Goal: Task Accomplishment & Management: Use online tool/utility

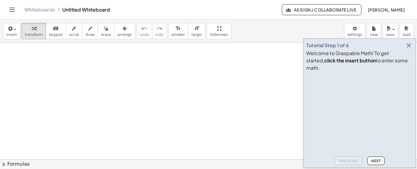
drag, startPoint x: 177, startPoint y: 96, endPoint x: 78, endPoint y: 135, distance: 106.7
click at [53, 27] on icon "keyboard" at bounding box center [56, 28] width 6 height 7
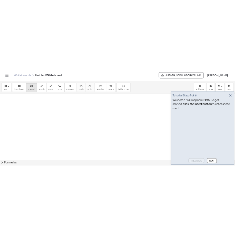
scroll to position [31, 0]
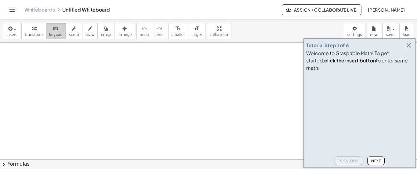
click at [53, 27] on icon "keyboard" at bounding box center [56, 28] width 6 height 7
click at [13, 30] on span "button" at bounding box center [13, 29] width 1 height 4
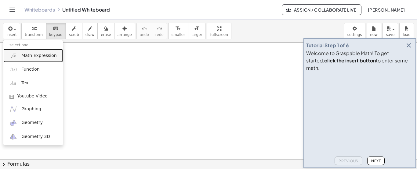
click at [32, 56] on span "Math Expression" at bounding box center [38, 56] width 35 height 6
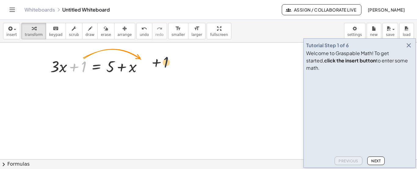
drag, startPoint x: 84, startPoint y: 58, endPoint x: 181, endPoint y: 54, distance: 97.5
click at [181, 54] on div "+ 1 + · 3 · x + 1 = + 5 + x" at bounding box center [208, 164] width 417 height 305
click at [97, 82] on icon at bounding box center [96, 82] width 5 height 5
click at [122, 83] on icon at bounding box center [120, 81] width 5 height 5
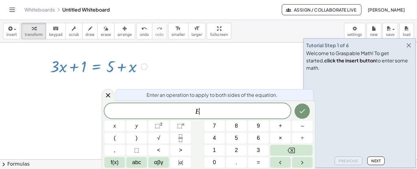
click at [219, 82] on div at bounding box center [208, 164] width 417 height 305
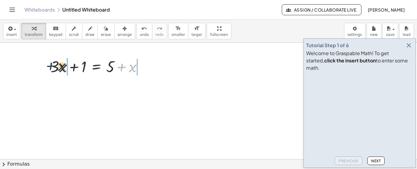
drag, startPoint x: 56, startPoint y: 69, endPoint x: 98, endPoint y: 88, distance: 46.5
click at [52, 68] on div at bounding box center [98, 66] width 103 height 21
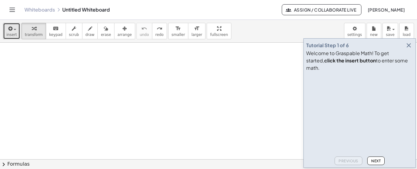
click at [10, 29] on icon "button" at bounding box center [9, 28] width 5 height 7
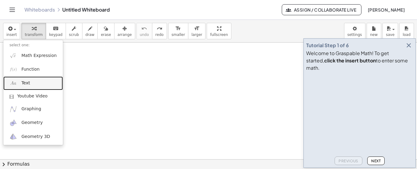
click at [24, 81] on span "Text" at bounding box center [25, 83] width 9 height 6
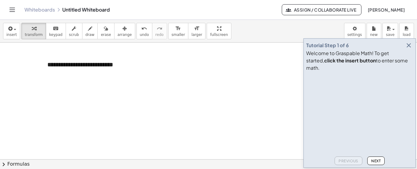
click at [164, 85] on div at bounding box center [208, 164] width 417 height 305
click at [83, 75] on div "**********" at bounding box center [87, 69] width 92 height 30
drag, startPoint x: 80, startPoint y: 85, endPoint x: 5, endPoint y: 70, distance: 76.2
click at [5, 70] on div at bounding box center [208, 164] width 417 height 305
drag, startPoint x: 115, startPoint y: 98, endPoint x: 138, endPoint y: 90, distance: 24.2
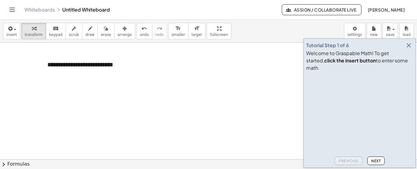
click at [120, 98] on div at bounding box center [208, 164] width 417 height 305
drag, startPoint x: 137, startPoint y: 67, endPoint x: 180, endPoint y: 64, distance: 43.5
click at [143, 66] on div at bounding box center [208, 164] width 417 height 305
drag, startPoint x: 118, startPoint y: 68, endPoint x: 95, endPoint y: 67, distance: 22.6
click at [115, 68] on div "**********" at bounding box center [87, 69] width 92 height 30
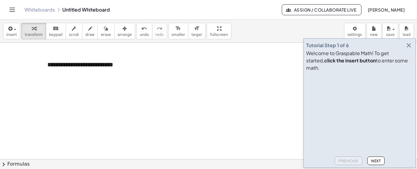
drag, startPoint x: 162, startPoint y: 59, endPoint x: 147, endPoint y: 71, distance: 19.9
click at [161, 61] on div at bounding box center [208, 164] width 417 height 305
click at [126, 56] on span "+" at bounding box center [126, 53] width 4 height 5
drag, startPoint x: 65, startPoint y: 75, endPoint x: 41, endPoint y: 66, distance: 25.9
click at [41, 66] on div "**********" at bounding box center [208, 164] width 417 height 305
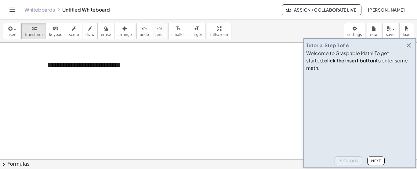
drag, startPoint x: 200, startPoint y: 30, endPoint x: 105, endPoint y: 42, distance: 95.2
click at [105, 42] on div "**********" at bounding box center [208, 95] width 417 height 150
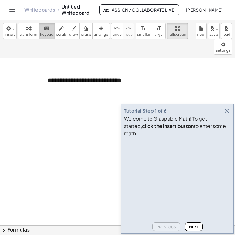
click at [44, 25] on icon "keyboard" at bounding box center [47, 28] width 6 height 7
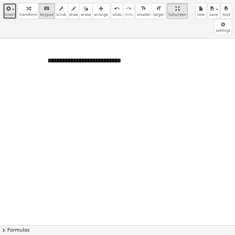
click at [9, 9] on icon "button" at bounding box center [7, 8] width 5 height 7
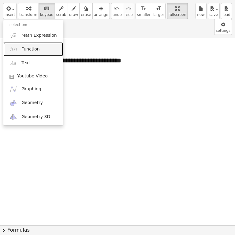
click at [23, 51] on span "Function" at bounding box center [30, 49] width 18 height 6
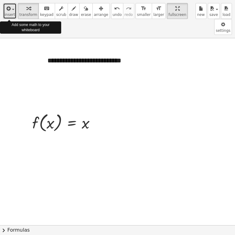
click at [13, 14] on button "insert" at bounding box center [9, 11] width 13 height 16
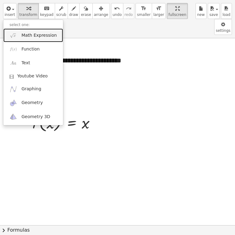
click at [29, 33] on span "Math Expression" at bounding box center [38, 35] width 35 height 6
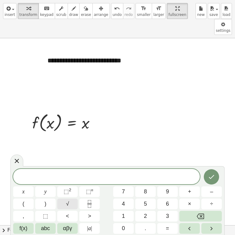
click at [69, 185] on button "√" at bounding box center [67, 203] width 20 height 11
click at [62, 185] on button "⬚ 2" at bounding box center [67, 191] width 20 height 11
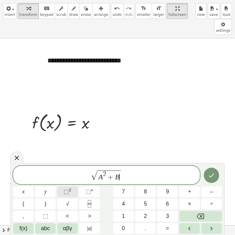
click at [63, 185] on button "⬚ 2" at bounding box center [67, 191] width 20 height 11
click at [62, 185] on button "⬚ 2" at bounding box center [67, 191] width 20 height 11
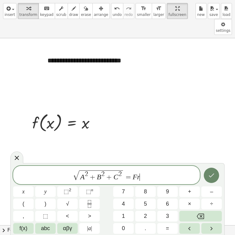
click at [211, 176] on icon "Done" at bounding box center [210, 174] width 7 height 7
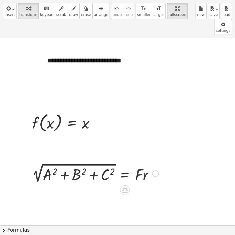
click at [100, 161] on div at bounding box center [95, 172] width 132 height 23
drag, startPoint x: 165, startPoint y: 158, endPoint x: 144, endPoint y: 156, distance: 20.8
click at [166, 158] on div at bounding box center [117, 194] width 235 height 373
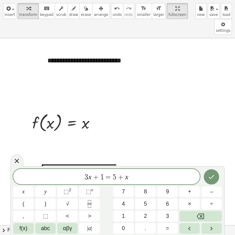
click at [199, 147] on div at bounding box center [117, 194] width 235 height 373
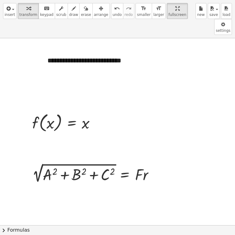
click at [167, 155] on div at bounding box center [117, 194] width 235 height 373
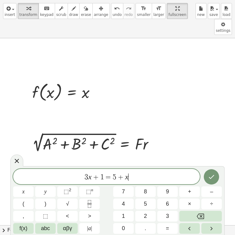
scroll to position [92, 0]
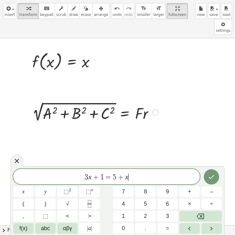
drag, startPoint x: 150, startPoint y: 100, endPoint x: 144, endPoint y: 114, distance: 15.4
click at [149, 103] on div at bounding box center [95, 111] width 132 height 23
drag, startPoint x: 136, startPoint y: 120, endPoint x: 130, endPoint y: 121, distance: 5.4
click at [134, 120] on div at bounding box center [117, 133] width 235 height 373
click at [100, 124] on div at bounding box center [117, 133] width 235 height 373
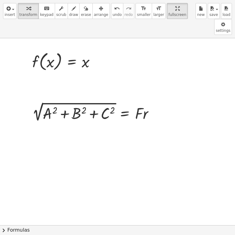
drag, startPoint x: 71, startPoint y: 132, endPoint x: 71, endPoint y: 136, distance: 3.7
click at [70, 132] on div at bounding box center [117, 133] width 235 height 373
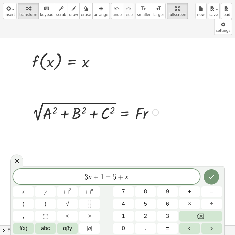
click at [146, 100] on div at bounding box center [95, 111] width 132 height 23
click at [32, 127] on div at bounding box center [117, 133] width 235 height 373
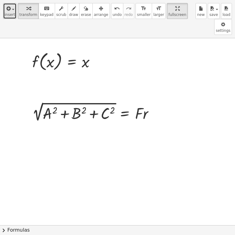
click at [10, 13] on span "insert" at bounding box center [10, 15] width 10 height 4
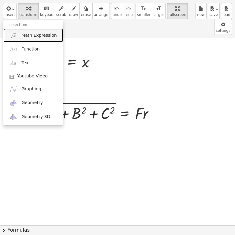
click at [33, 34] on span "Math Expression" at bounding box center [38, 35] width 35 height 6
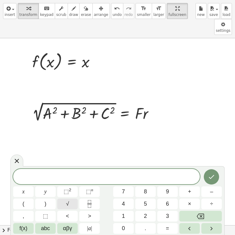
click at [68, 185] on span "√" at bounding box center [67, 203] width 3 height 8
click at [67, 185] on button "⬚ 2" at bounding box center [67, 191] width 20 height 11
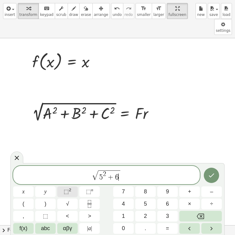
click at [71, 185] on button "⬚ 2" at bounding box center [67, 191] width 20 height 11
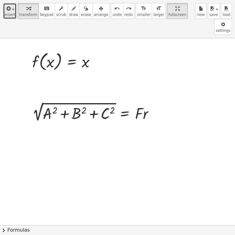
click at [11, 9] on span "button" at bounding box center [11, 9] width 1 height 4
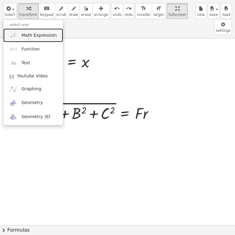
click at [32, 37] on span "Math Expression" at bounding box center [38, 35] width 35 height 6
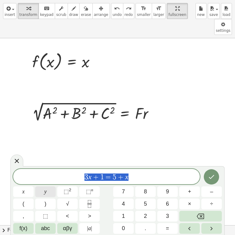
drag, startPoint x: 94, startPoint y: 184, endPoint x: 37, endPoint y: 190, distance: 57.8
click at [38, 185] on div "******** 3 x + 1 = 5 + x x y ⬚ 2 ⬚ n 7 8 9 + – ( ) √ 4 5 6 × ÷ , ⬚ < > 1 2 3 f(…" at bounding box center [117, 201] width 208 height 65
click at [69, 185] on button "√" at bounding box center [67, 203] width 20 height 11
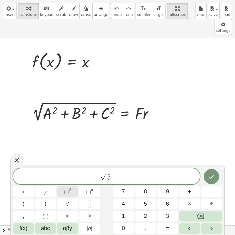
click at [65, 185] on span "⬚" at bounding box center [66, 191] width 5 height 6
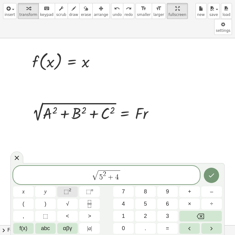
click at [65, 185] on span "⬚" at bounding box center [66, 191] width 5 height 6
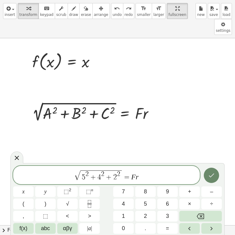
click at [208, 169] on button "Done" at bounding box center [210, 174] width 15 height 15
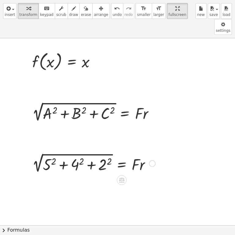
scroll to position [153, 0]
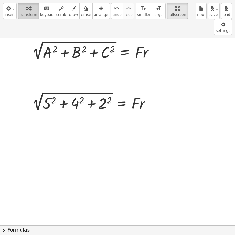
click at [26, 10] on icon "button" at bounding box center [28, 8] width 4 height 7
click at [54, 91] on div at bounding box center [93, 101] width 129 height 23
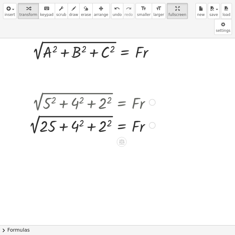
click at [71, 113] on div at bounding box center [92, 124] width 133 height 23
click at [101, 113] on div at bounding box center [91, 124] width 133 height 23
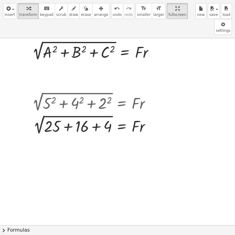
drag, startPoint x: 166, startPoint y: 120, endPoint x: 152, endPoint y: 132, distance: 18.4
click at [166, 119] on div at bounding box center [117, 71] width 235 height 373
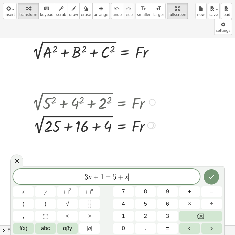
drag, startPoint x: 152, startPoint y: 115, endPoint x: 151, endPoint y: 124, distance: 9.5
click at [151, 120] on div "2 √ ( + 5 2 + 4 2 + 2 2 ) = · F · r 2 √ ( + 25 + 4 2 + 2 2 ) = · F · r 2 √ ( + …" at bounding box center [91, 113] width 137 height 49
click at [7, 6] on icon "button" at bounding box center [7, 8] width 5 height 7
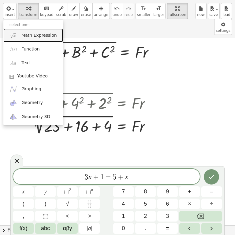
click at [27, 35] on span "Math Expression" at bounding box center [38, 35] width 35 height 6
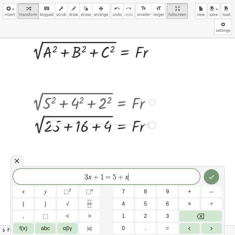
drag, startPoint x: 149, startPoint y: 109, endPoint x: 49, endPoint y: 107, distance: 100.8
click at [122, 125] on div "2 √ ( + + + ) = · F · r 25 16 4" at bounding box center [122, 125] width 0 height 0
click at [54, 113] on div at bounding box center [93, 124] width 129 height 23
click at [57, 113] on div at bounding box center [93, 124] width 129 height 23
click at [23, 11] on button "transform" at bounding box center [28, 11] width 21 height 16
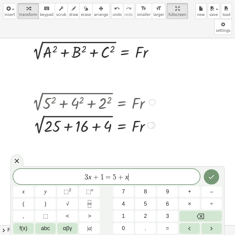
click at [55, 113] on div at bounding box center [93, 124] width 129 height 23
click at [60, 113] on div at bounding box center [93, 124] width 129 height 23
click at [62, 113] on div at bounding box center [93, 124] width 129 height 23
click at [40, 113] on div at bounding box center [93, 124] width 129 height 23
click at [38, 113] on div at bounding box center [93, 124] width 129 height 23
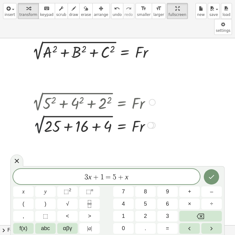
click at [38, 113] on div at bounding box center [93, 124] width 129 height 23
drag, startPoint x: 38, startPoint y: 110, endPoint x: 43, endPoint y: 107, distance: 5.9
click at [39, 113] on div at bounding box center [93, 124] width 129 height 23
drag, startPoint x: 45, startPoint y: 106, endPoint x: 111, endPoint y: 109, distance: 65.4
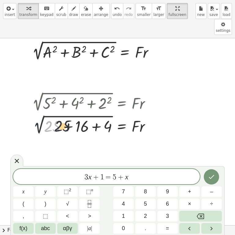
click at [67, 113] on div at bounding box center [93, 124] width 129 height 23
click at [77, 113] on div at bounding box center [93, 124] width 129 height 23
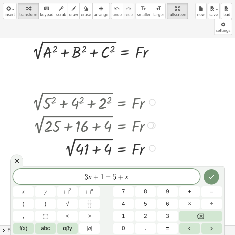
click at [109, 136] on div at bounding box center [93, 147] width 129 height 23
click at [103, 136] on div at bounding box center [93, 147] width 129 height 22
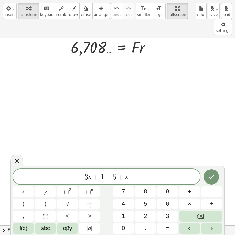
scroll to position [214, 0]
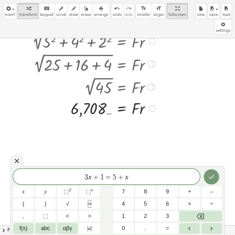
click at [154, 103] on div "2 √ ( + 5 2 + 4 2 + 2 2 ) = · F · r 2 √ ( + 25 + 4 2 + 2 2 ) = · F · r 2 √ ( + …" at bounding box center [91, 73] width 137 height 92
click at [11, 12] on div "button" at bounding box center [10, 8] width 10 height 7
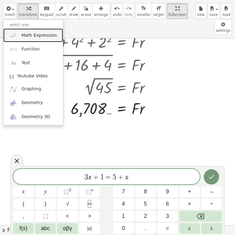
click at [32, 35] on span "Math Expression" at bounding box center [38, 35] width 35 height 6
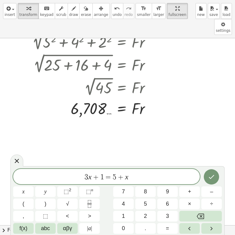
click at [93, 116] on div at bounding box center [117, 127] width 235 height 607
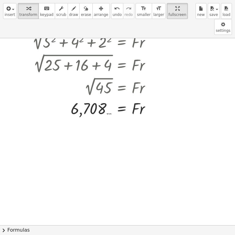
click at [93, 116] on div at bounding box center [117, 127] width 235 height 607
click at [147, 101] on div at bounding box center [93, 107] width 129 height 21
click at [148, 100] on div at bounding box center [93, 107] width 129 height 21
click at [113, 121] on div at bounding box center [117, 127] width 235 height 607
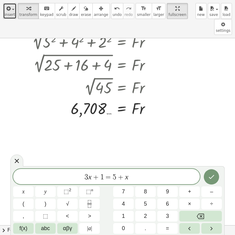
click at [9, 11] on icon "button" at bounding box center [7, 8] width 5 height 7
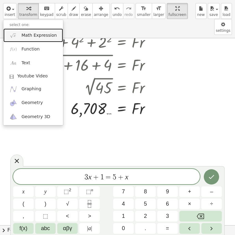
click at [29, 36] on span "Math Expression" at bounding box center [38, 35] width 35 height 6
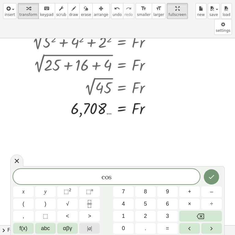
click at [92, 185] on span "|" at bounding box center [91, 228] width 1 height 6
click at [69, 185] on span "αβγ" at bounding box center [67, 228] width 9 height 8
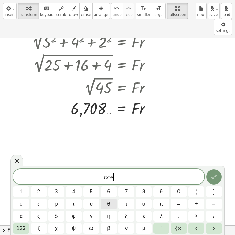
click at [110, 185] on span "θ" at bounding box center [108, 203] width 3 height 8
click at [23, 185] on span "123" at bounding box center [20, 228] width 9 height 8
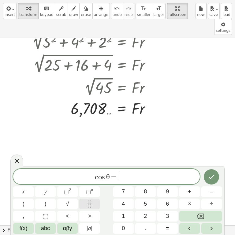
click at [92, 185] on icon "Fraction" at bounding box center [90, 204] width 8 height 8
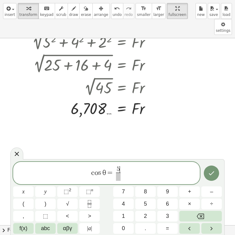
click at [116, 176] on span at bounding box center [118, 176] width 5 height 8
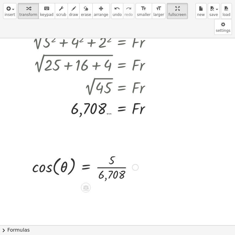
click at [111, 158] on div at bounding box center [85, 166] width 112 height 31
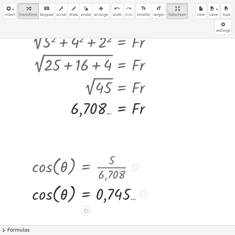
click at [117, 182] on div at bounding box center [89, 193] width 120 height 23
drag, startPoint x: 58, startPoint y: 180, endPoint x: 66, endPoint y: 181, distance: 7.7
click at [58, 182] on div at bounding box center [89, 193] width 120 height 23
click at [66, 182] on div at bounding box center [89, 193] width 120 height 23
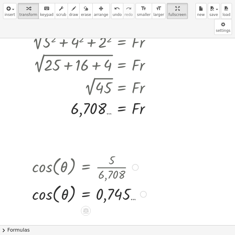
click at [52, 182] on div at bounding box center [89, 193] width 120 height 23
click at [51, 182] on div at bounding box center [89, 193] width 120 height 23
click at [144, 185] on div at bounding box center [143, 194] width 7 height 7
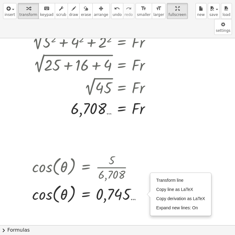
click at [140, 185] on div at bounding box center [117, 127] width 235 height 607
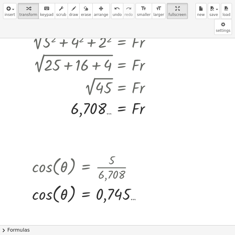
drag, startPoint x: 117, startPoint y: 194, endPoint x: 109, endPoint y: 196, distance: 8.0
click at [115, 185] on div at bounding box center [117, 127] width 235 height 607
click at [61, 182] on div at bounding box center [89, 193] width 120 height 23
click at [40, 182] on div at bounding box center [89, 193] width 120 height 23
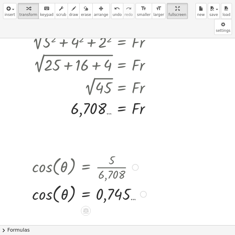
click at [40, 182] on div at bounding box center [89, 193] width 120 height 23
drag, startPoint x: 42, startPoint y: 181, endPoint x: 62, endPoint y: 180, distance: 19.9
click at [43, 182] on div at bounding box center [89, 193] width 120 height 23
click at [72, 182] on div at bounding box center [89, 193] width 120 height 23
drag, startPoint x: 74, startPoint y: 179, endPoint x: 96, endPoint y: 177, distance: 22.0
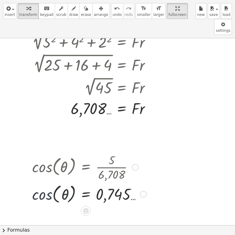
click at [76, 182] on div at bounding box center [89, 193] width 120 height 23
click at [108, 182] on div at bounding box center [89, 193] width 120 height 23
click at [111, 182] on div at bounding box center [89, 193] width 120 height 23
click at [62, 182] on div at bounding box center [89, 193] width 120 height 23
click at [64, 182] on div at bounding box center [89, 193] width 120 height 23
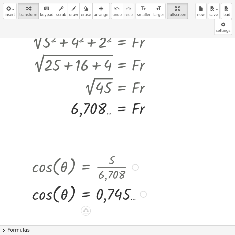
click at [123, 182] on div at bounding box center [89, 193] width 120 height 23
drag, startPoint x: 123, startPoint y: 179, endPoint x: 126, endPoint y: 179, distance: 3.1
click at [124, 182] on div at bounding box center [89, 193] width 120 height 23
click at [142, 185] on div "Transform line Copy line as LaTeX Copy derivation as LaTeX Expand new lines: On" at bounding box center [143, 194] width 7 height 7
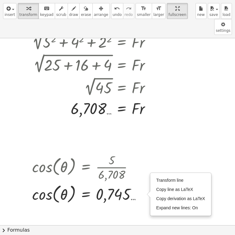
click at [144, 185] on div at bounding box center [117, 127] width 235 height 607
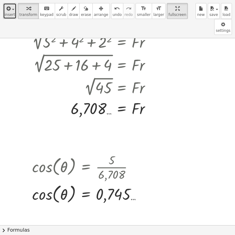
click at [11, 13] on span "insert" at bounding box center [10, 15] width 10 height 4
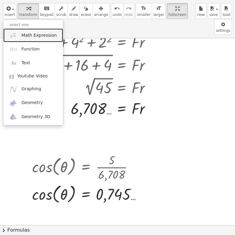
click at [30, 36] on span "Math Expression" at bounding box center [38, 35] width 35 height 6
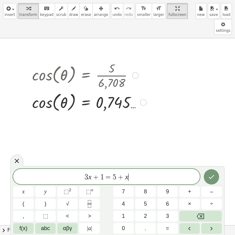
scroll to position [336, 0]
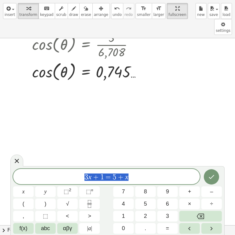
drag, startPoint x: 133, startPoint y: 174, endPoint x: 35, endPoint y: 181, distance: 97.7
click at [38, 180] on span "3 x + 1 = 5 + x" at bounding box center [106, 177] width 186 height 9
click at [25, 185] on button "f(x)" at bounding box center [23, 228] width 20 height 11
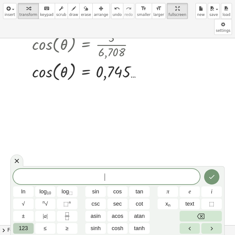
click at [26, 185] on span "123" at bounding box center [23, 228] width 9 height 8
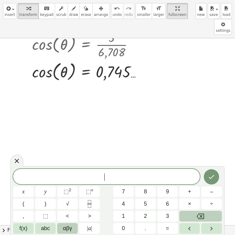
click at [64, 185] on span "αβγ" at bounding box center [67, 228] width 9 height 8
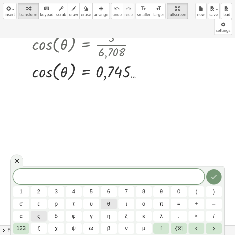
click at [111, 185] on button "θ" at bounding box center [108, 203] width 16 height 11
click at [19, 185] on span "123" at bounding box center [20, 228] width 9 height 8
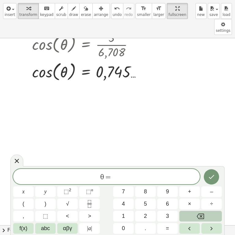
click at [17, 185] on button "f(x)" at bounding box center [23, 228] width 20 height 11
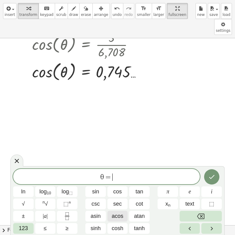
click at [121, 185] on span "acos" at bounding box center [117, 216] width 12 height 8
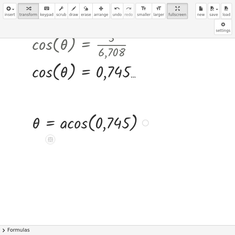
click at [110, 111] on div at bounding box center [90, 122] width 122 height 23
click at [96, 111] on div at bounding box center [90, 122] width 122 height 23
click at [75, 111] on div at bounding box center [90, 122] width 122 height 23
click at [75, 112] on div at bounding box center [74, 122] width 90 height 20
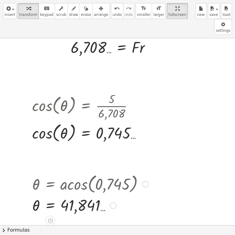
scroll to position [366, 0]
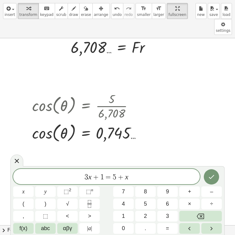
scroll to position [336, 0]
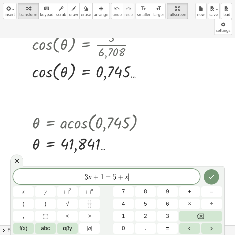
click at [50, 89] on div at bounding box center [117, 5] width 235 height 607
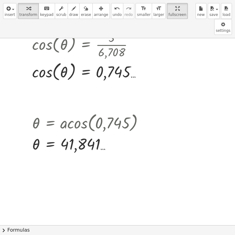
click at [50, 88] on div at bounding box center [117, 5] width 235 height 607
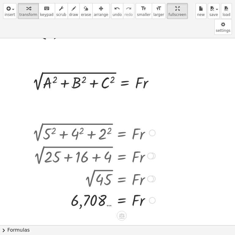
scroll to position [0, 0]
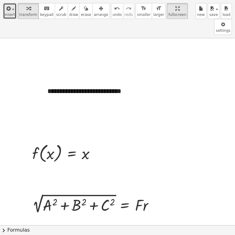
click at [15, 9] on button "insert" at bounding box center [9, 11] width 13 height 16
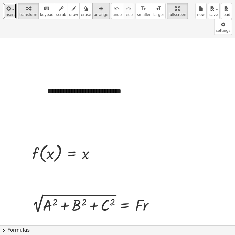
click at [94, 11] on div "button" at bounding box center [101, 8] width 14 height 7
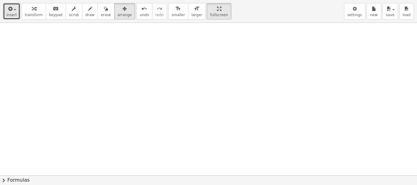
scroll to position [428, 0]
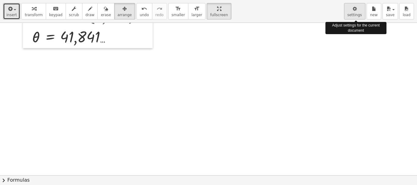
click at [357, 14] on span "settings" at bounding box center [355, 15] width 15 height 4
click at [354, 9] on icon "button" at bounding box center [355, 8] width 4 height 7
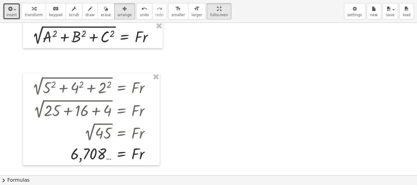
scroll to position [0, 0]
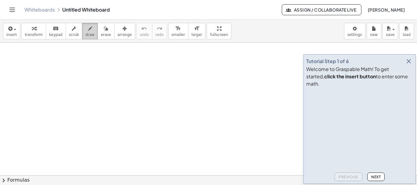
click at [86, 33] on span "draw" at bounding box center [90, 35] width 9 height 4
drag, startPoint x: 57, startPoint y: 60, endPoint x: 56, endPoint y: 117, distance: 56.8
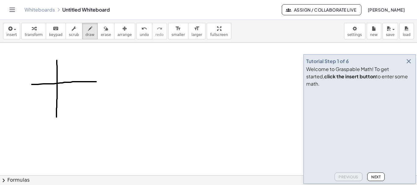
drag, startPoint x: 32, startPoint y: 85, endPoint x: 96, endPoint y: 82, distance: 64.5
drag, startPoint x: 58, startPoint y: 83, endPoint x: 104, endPoint y: 52, distance: 55.8
click at [8, 11] on button "Toggle navigation" at bounding box center [12, 10] width 10 height 10
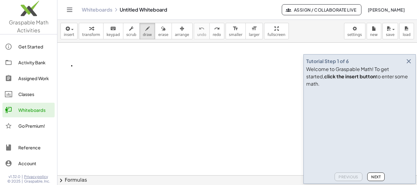
click at [72, 31] on div "button" at bounding box center [69, 28] width 10 height 7
click at [49, 4] on img at bounding box center [28, 10] width 57 height 26
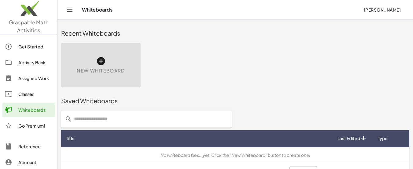
click at [102, 61] on icon at bounding box center [101, 61] width 10 height 10
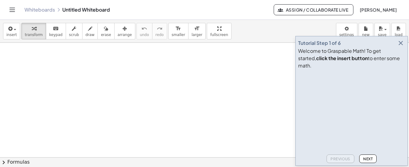
drag, startPoint x: 61, startPoint y: 64, endPoint x: 52, endPoint y: 66, distance: 8.9
click at [52, 67] on div at bounding box center [204, 160] width 409 height 234
click at [11, 9] on icon "Toggle navigation" at bounding box center [12, 9] width 7 height 7
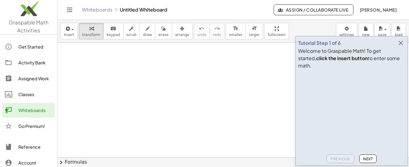
click at [105, 69] on div at bounding box center [233, 160] width 352 height 234
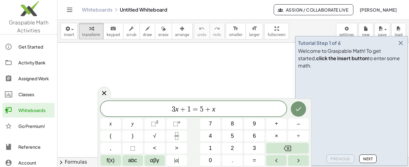
click at [96, 77] on div at bounding box center [233, 160] width 352 height 234
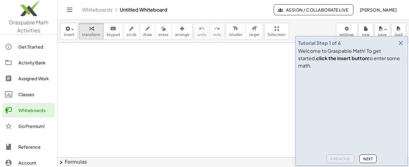
click at [36, 14] on img at bounding box center [28, 10] width 57 height 26
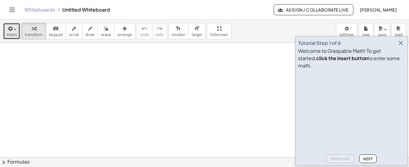
click at [13, 29] on div "button" at bounding box center [11, 28] width 10 height 7
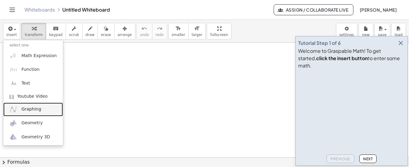
click at [24, 110] on span "Graphing" at bounding box center [31, 109] width 20 height 6
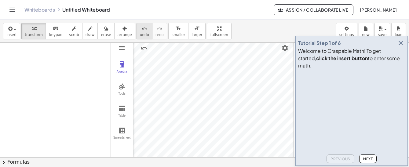
click at [140, 29] on div "undo" at bounding box center [144, 28] width 9 height 7
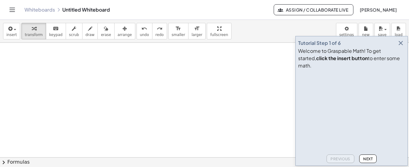
click at [402, 47] on icon "button" at bounding box center [400, 42] width 7 height 7
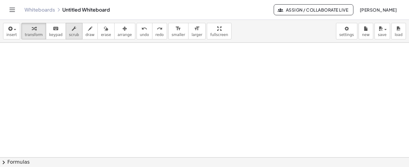
click at [69, 33] on span "scrub" at bounding box center [74, 35] width 10 height 4
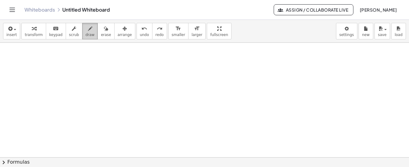
click at [88, 30] on icon "button" at bounding box center [90, 28] width 4 height 7
click at [72, 30] on icon "button" at bounding box center [74, 28] width 4 height 7
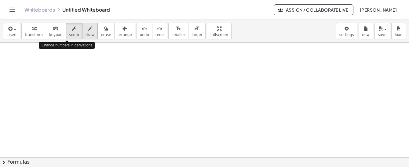
click at [88, 28] on icon "button" at bounding box center [90, 28] width 4 height 7
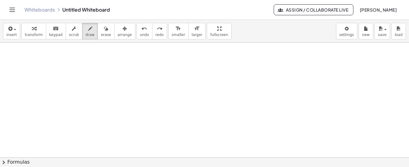
click at [4, 163] on span "chevron_right" at bounding box center [3, 162] width 7 height 7
click at [0, 0] on div "Quadratic Formula + · a · x 2 + · b · x + c = 0 ⇔ x = · ( − b ± 2 √ ( + b 2 − ·…" at bounding box center [0, 0] width 0 height 0
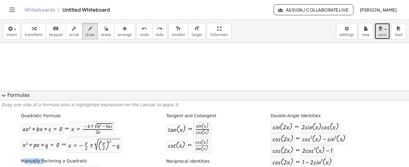
click at [386, 30] on span "button" at bounding box center [385, 29] width 2 height 1
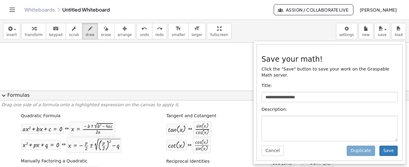
click at [260, 33] on div "**********" at bounding box center [204, 31] width 409 height 23
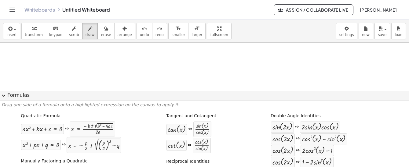
click at [3, 96] on span "expand_more" at bounding box center [3, 95] width 7 height 7
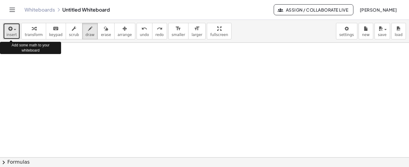
click at [14, 30] on div "button" at bounding box center [11, 28] width 10 height 7
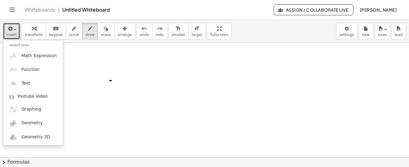
click at [111, 81] on div at bounding box center [204, 157] width 409 height 229
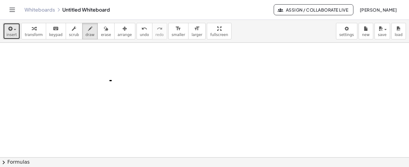
click at [17, 33] on button "insert" at bounding box center [11, 31] width 17 height 16
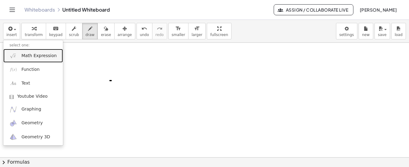
drag, startPoint x: 36, startPoint y: 55, endPoint x: 76, endPoint y: 58, distance: 40.7
click at [36, 54] on span "Math Expression" at bounding box center [38, 56] width 35 height 6
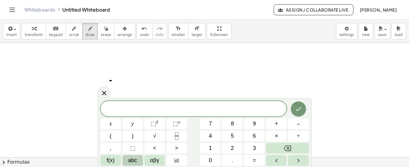
click at [129, 158] on span "abc" at bounding box center [132, 160] width 9 height 8
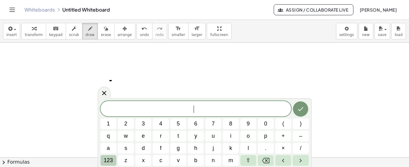
click at [108, 159] on span "123" at bounding box center [108, 160] width 9 height 8
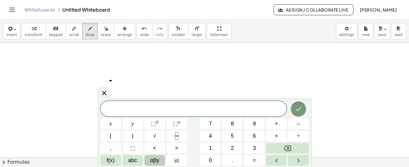
click at [152, 159] on span "αβγ" at bounding box center [154, 160] width 9 height 8
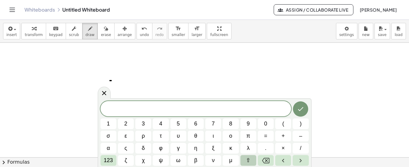
click at [250, 160] on span "⇧" at bounding box center [248, 160] width 5 height 8
click at [124, 146] on button "ς" at bounding box center [126, 148] width 16 height 11
click at [112, 159] on span "123" at bounding box center [108, 160] width 9 height 8
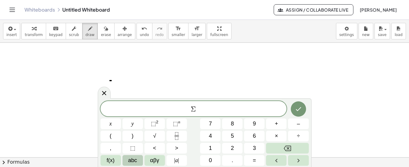
click at [137, 160] on span "abc" at bounding box center [132, 160] width 9 height 8
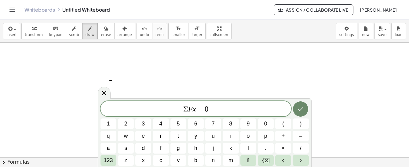
click at [306, 108] on button "Done" at bounding box center [300, 108] width 15 height 15
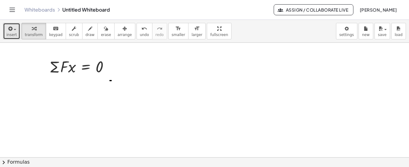
click at [10, 27] on icon "button" at bounding box center [9, 28] width 5 height 7
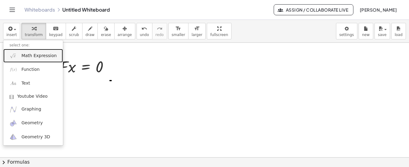
click at [32, 54] on span "Math Expression" at bounding box center [38, 56] width 35 height 6
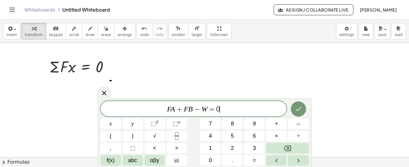
click at [300, 107] on icon "Done" at bounding box center [298, 108] width 7 height 7
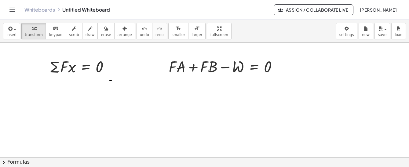
click at [300, 89] on div at bounding box center [204, 157] width 409 height 229
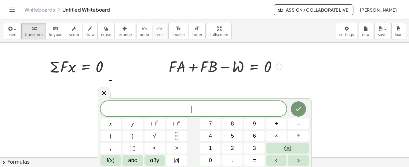
click at [229, 63] on div at bounding box center [226, 66] width 120 height 21
click at [104, 91] on icon at bounding box center [103, 92] width 7 height 7
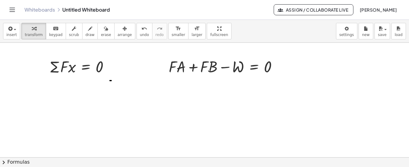
drag, startPoint x: 246, startPoint y: 69, endPoint x: 217, endPoint y: 79, distance: 31.6
click at [217, 79] on div at bounding box center [204, 157] width 409 height 229
click at [278, 67] on div at bounding box center [279, 67] width 7 height 7
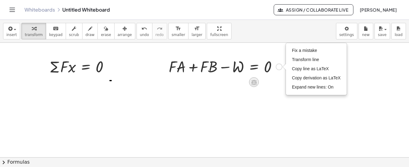
click at [256, 82] on icon at bounding box center [253, 82] width 5 height 5
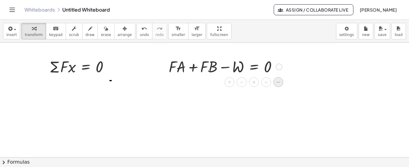
click at [278, 83] on icon at bounding box center [277, 81] width 5 height 5
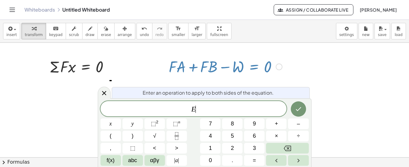
click at [311, 82] on div at bounding box center [204, 157] width 409 height 229
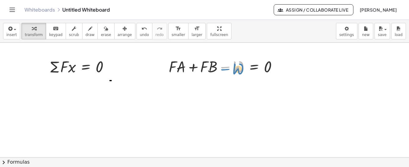
drag, startPoint x: 222, startPoint y: 67, endPoint x: 232, endPoint y: 66, distance: 10.2
click at [231, 66] on div at bounding box center [226, 66] width 120 height 21
drag, startPoint x: 157, startPoint y: 52, endPoint x: 298, endPoint y: 80, distance: 143.7
click at [298, 80] on div at bounding box center [204, 157] width 409 height 229
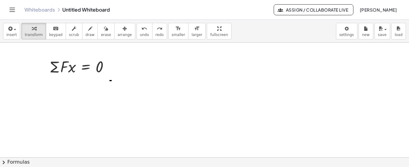
drag, startPoint x: 51, startPoint y: 92, endPoint x: 53, endPoint y: 89, distance: 3.3
click at [52, 92] on div at bounding box center [204, 157] width 409 height 229
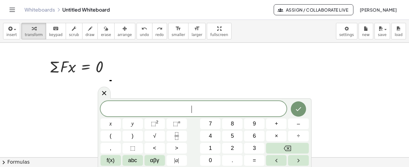
click at [55, 89] on div at bounding box center [204, 157] width 409 height 229
click at [101, 91] on icon at bounding box center [103, 92] width 7 height 7
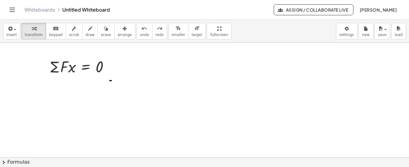
click at [38, 95] on div at bounding box center [204, 157] width 409 height 229
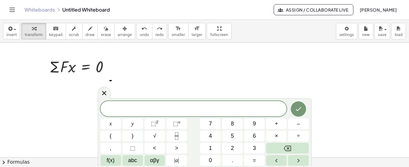
click at [62, 96] on div at bounding box center [204, 157] width 409 height 229
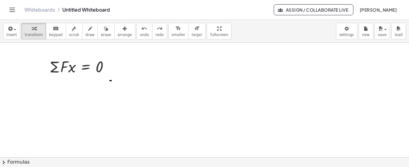
click at [62, 96] on div at bounding box center [204, 157] width 409 height 229
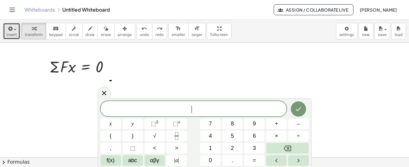
click at [15, 36] on span "insert" at bounding box center [11, 35] width 10 height 4
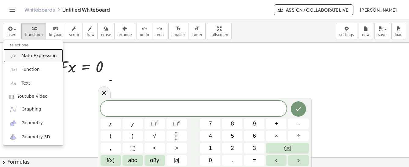
click at [34, 54] on span "Math Expression" at bounding box center [38, 56] width 35 height 6
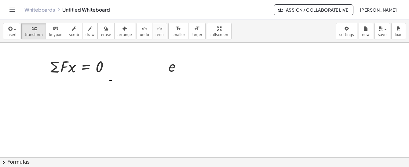
drag, startPoint x: 174, startPoint y: 82, endPoint x: 101, endPoint y: 97, distance: 74.2
click at [67, 115] on div "· Σ · F · x = 0 e" at bounding box center [204, 157] width 409 height 229
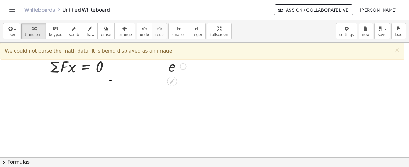
click at [171, 64] on div at bounding box center [178, 66] width 24 height 20
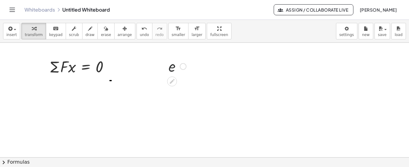
click at [171, 67] on div at bounding box center [178, 66] width 24 height 20
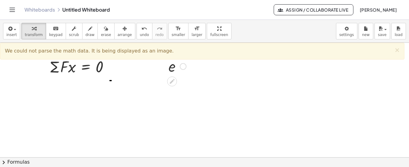
click at [181, 65] on div at bounding box center [183, 66] width 7 height 7
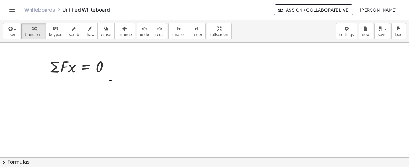
click at [110, 82] on div at bounding box center [204, 157] width 409 height 229
click at [110, 80] on div at bounding box center [204, 157] width 409 height 229
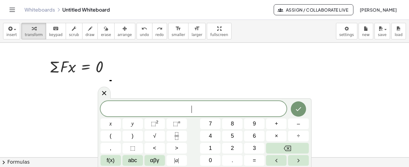
click at [110, 80] on div at bounding box center [204, 157] width 409 height 229
click at [283, 147] on button "Backspace" at bounding box center [287, 148] width 42 height 11
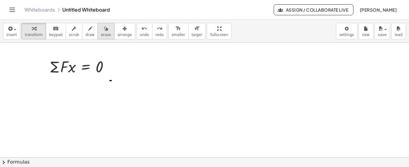
click at [101, 28] on div "button" at bounding box center [106, 28] width 10 height 7
drag, startPoint x: 116, startPoint y: 82, endPoint x: 107, endPoint y: 80, distance: 8.4
click at [111, 81] on div at bounding box center [204, 157] width 409 height 229
click at [7, 31] on icon "button" at bounding box center [9, 28] width 5 height 7
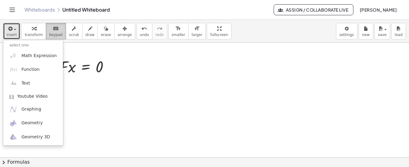
click at [53, 27] on icon "keyboard" at bounding box center [56, 28] width 6 height 7
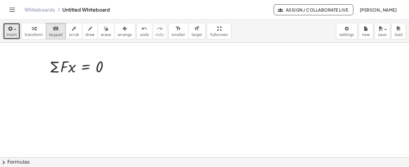
click at [78, 94] on div at bounding box center [204, 157] width 409 height 229
click at [9, 34] on span "insert" at bounding box center [11, 35] width 10 height 4
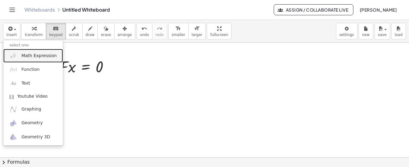
click at [32, 54] on span "Math Expression" at bounding box center [38, 56] width 35 height 6
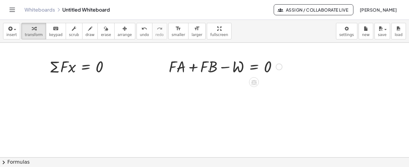
click at [189, 69] on div at bounding box center [226, 66] width 120 height 21
drag, startPoint x: 206, startPoint y: 29, endPoint x: 119, endPoint y: 41, distance: 87.5
click at [119, 41] on div "**********" at bounding box center [204, 93] width 409 height 147
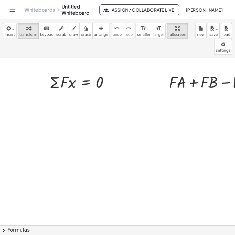
click at [235, 8] on div "**********" at bounding box center [117, 117] width 235 height 235
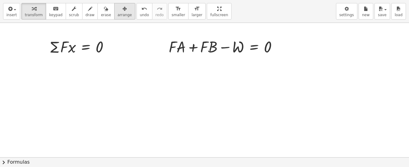
click at [122, 13] on icon "button" at bounding box center [124, 8] width 4 height 7
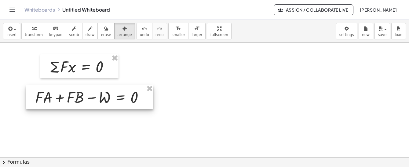
drag, startPoint x: 178, startPoint y: 60, endPoint x: 45, endPoint y: 90, distance: 136.6
click at [45, 90] on div at bounding box center [89, 97] width 127 height 24
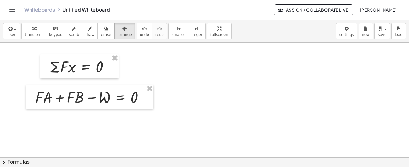
click at [177, 97] on div at bounding box center [204, 157] width 409 height 229
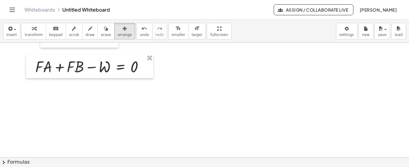
click at [97, 96] on div at bounding box center [204, 126] width 409 height 229
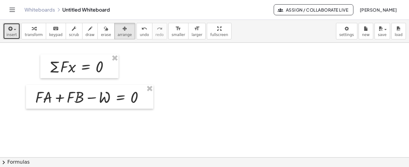
click at [8, 31] on icon "button" at bounding box center [9, 28] width 5 height 7
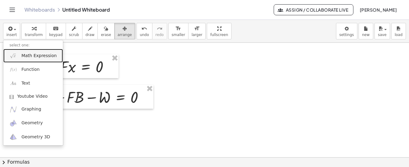
click at [40, 56] on span "Math Expression" at bounding box center [38, 56] width 35 height 6
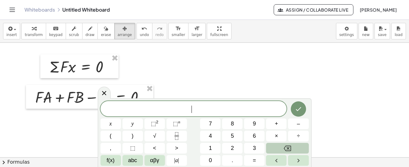
click at [289, 149] on icon "Backspace" at bounding box center [287, 148] width 7 height 7
click at [293, 109] on button "Done" at bounding box center [298, 108] width 15 height 15
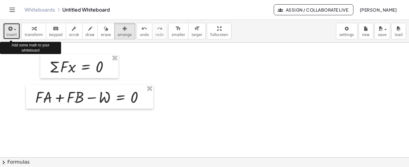
click at [14, 31] on div "button" at bounding box center [11, 28] width 10 height 7
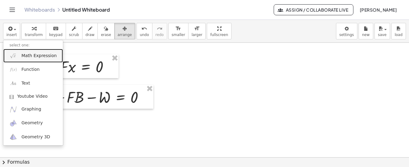
click at [27, 55] on span "Math Expression" at bounding box center [38, 56] width 35 height 6
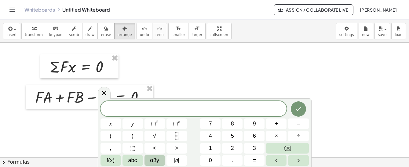
click at [156, 159] on span "αβγ" at bounding box center [154, 160] width 9 height 8
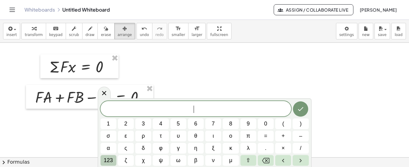
click at [114, 161] on button "123" at bounding box center [108, 160] width 16 height 11
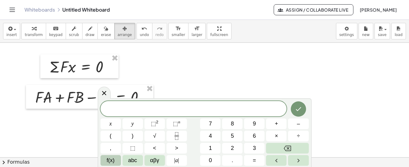
click at [114, 160] on span "f(x)" at bounding box center [111, 160] width 8 height 8
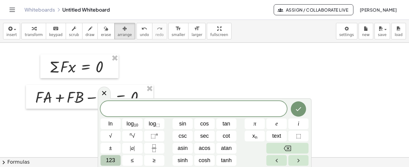
click at [106, 162] on button "123" at bounding box center [110, 160] width 20 height 11
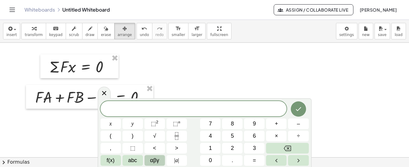
click at [147, 158] on button "αβγ" at bounding box center [154, 160] width 20 height 11
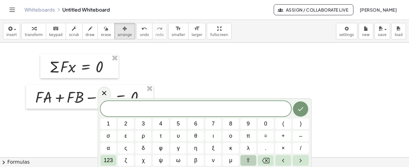
click at [246, 159] on button "⇧" at bounding box center [248, 160] width 16 height 11
click at [126, 148] on span "ς" at bounding box center [125, 148] width 3 height 8
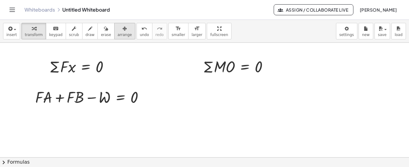
click at [118, 30] on div "button" at bounding box center [125, 28] width 14 height 7
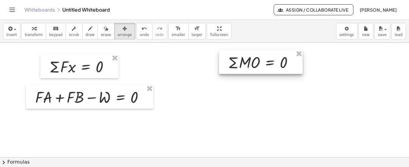
drag, startPoint x: 232, startPoint y: 61, endPoint x: 257, endPoint y: 56, distance: 25.4
click at [257, 56] on div at bounding box center [261, 62] width 84 height 24
click at [258, 85] on div at bounding box center [204, 157] width 409 height 229
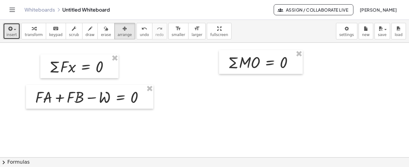
click at [15, 23] on button "insert" at bounding box center [11, 31] width 17 height 16
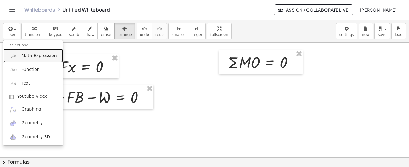
click at [31, 57] on span "Math Expression" at bounding box center [38, 56] width 35 height 6
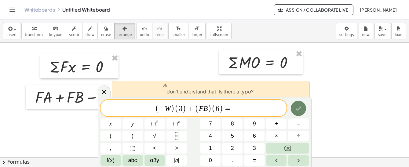
click at [294, 110] on button "Done" at bounding box center [298, 108] width 15 height 15
click at [294, 109] on button "Done" at bounding box center [298, 108] width 15 height 15
click at [293, 108] on button "Done" at bounding box center [298, 108] width 15 height 15
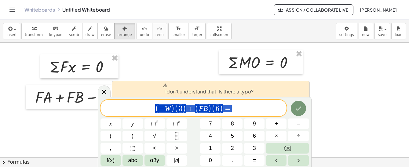
drag, startPoint x: 229, startPoint y: 108, endPoint x: 150, endPoint y: 110, distance: 78.8
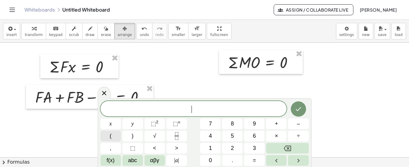
click at [104, 135] on button "(" at bounding box center [110, 136] width 20 height 11
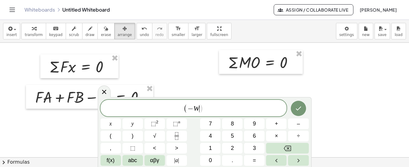
click at [205, 110] on span "( − W ​ )" at bounding box center [193, 109] width 186 height 10
click at [112, 137] on button "(" at bounding box center [110, 136] width 20 height 11
click at [225, 111] on span "( − W ) ( 3 ​ )" at bounding box center [193, 109] width 186 height 10
click at [116, 136] on button "(" at bounding box center [110, 136] width 20 height 11
click at [115, 137] on button "(" at bounding box center [110, 136] width 20 height 11
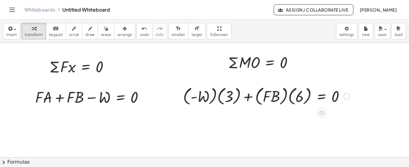
click at [349, 98] on div at bounding box center [346, 96] width 7 height 7
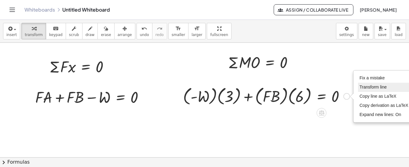
click at [366, 89] on li "Transform line" at bounding box center [384, 87] width 52 height 9
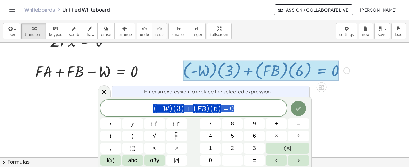
scroll to position [26, 0]
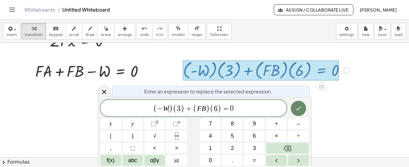
click at [298, 109] on icon "Done" at bounding box center [298, 109] width 5 height 4
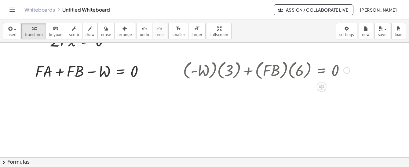
click at [346, 116] on div at bounding box center [204, 131] width 409 height 229
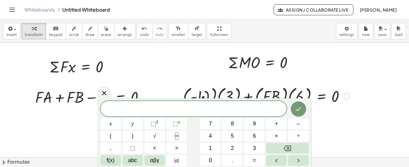
scroll to position [31, 0]
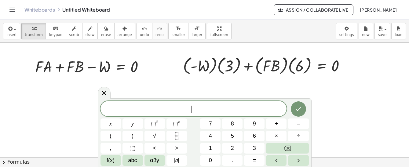
click at [191, 110] on span "​" at bounding box center [193, 109] width 186 height 9
click at [115, 138] on button "(" at bounding box center [110, 136] width 20 height 11
click at [106, 92] on icon at bounding box center [103, 91] width 7 height 7
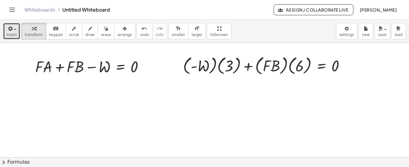
click at [8, 27] on icon "button" at bounding box center [9, 28] width 5 height 7
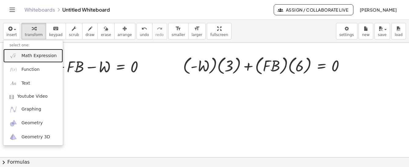
click at [26, 55] on span "Math Expression" at bounding box center [38, 56] width 35 height 6
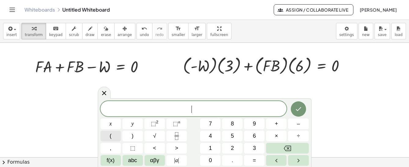
click at [116, 137] on button "(" at bounding box center [110, 136] width 20 height 11
click at [114, 133] on button "(" at bounding box center [110, 136] width 20 height 11
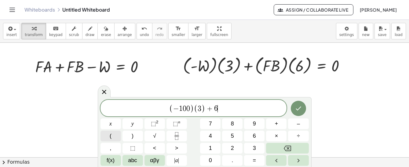
click at [109, 135] on button "(" at bounding box center [110, 136] width 20 height 11
drag, startPoint x: 289, startPoint y: 109, endPoint x: 292, endPoint y: 108, distance: 3.8
click at [290, 108] on div at bounding box center [298, 108] width 20 height 17
click at [300, 105] on icon "Done" at bounding box center [298, 108] width 7 height 7
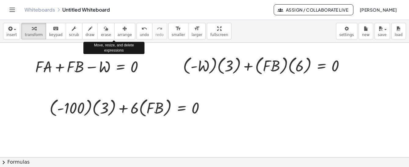
click at [118, 30] on div "button" at bounding box center [125, 28] width 14 height 7
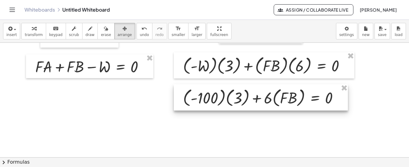
drag, startPoint x: 117, startPoint y: 104, endPoint x: 250, endPoint y: 94, distance: 133.8
click at [250, 94] on div at bounding box center [261, 97] width 174 height 26
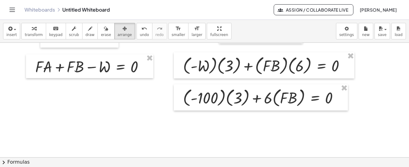
click at [270, 123] on div at bounding box center [204, 126] width 409 height 229
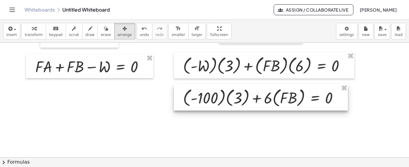
click at [285, 100] on div at bounding box center [261, 97] width 174 height 26
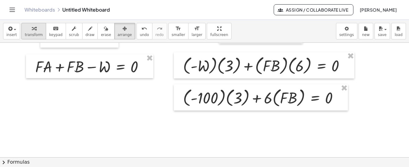
click at [35, 31] on div "button" at bounding box center [34, 28] width 18 height 7
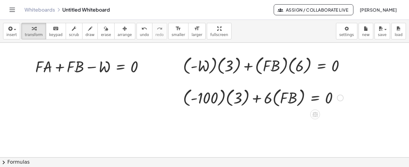
click at [242, 96] on div at bounding box center [263, 97] width 166 height 23
click at [233, 99] on div at bounding box center [270, 97] width 151 height 23
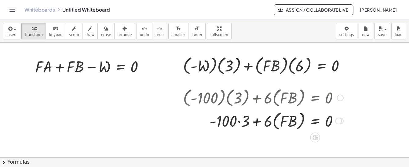
click at [287, 122] on div at bounding box center [263, 120] width 166 height 23
click at [286, 122] on div at bounding box center [263, 120] width 166 height 23
click at [32, 32] on icon "button" at bounding box center [34, 28] width 4 height 7
click at [287, 119] on div at bounding box center [263, 120] width 166 height 23
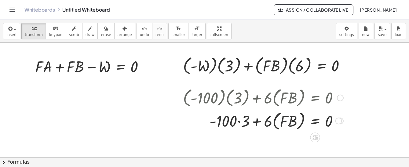
click at [287, 119] on div at bounding box center [263, 120] width 166 height 23
click at [288, 119] on div at bounding box center [263, 120] width 166 height 23
click at [291, 122] on div at bounding box center [263, 120] width 166 height 23
click at [291, 123] on div at bounding box center [263, 120] width 166 height 23
click at [292, 123] on div at bounding box center [263, 120] width 166 height 23
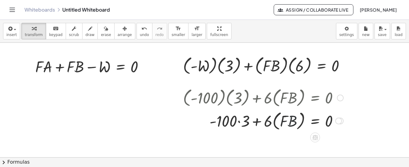
scroll to position [61, 0]
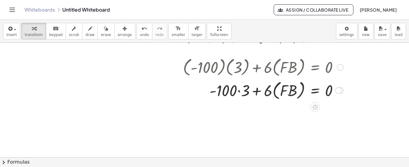
click at [241, 91] on div at bounding box center [263, 89] width 166 height 23
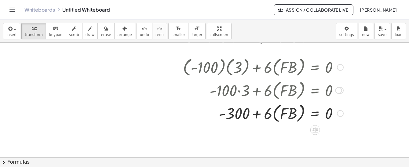
click at [290, 116] on div at bounding box center [263, 112] width 166 height 23
click at [290, 115] on div at bounding box center [263, 112] width 166 height 23
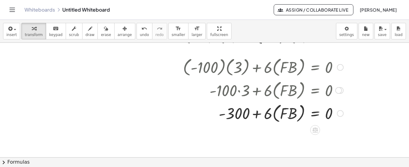
click at [273, 121] on div at bounding box center [263, 112] width 166 height 23
click at [273, 120] on div at bounding box center [263, 112] width 166 height 23
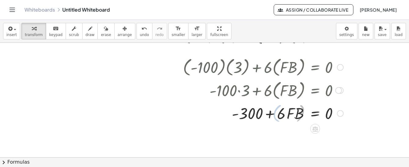
click at [282, 114] on div at bounding box center [263, 113] width 166 height 21
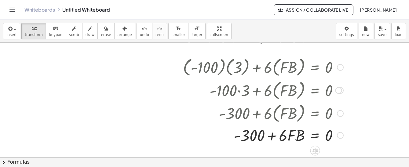
click at [293, 137] on div at bounding box center [263, 135] width 166 height 21
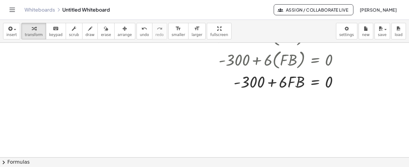
scroll to position [84, 0]
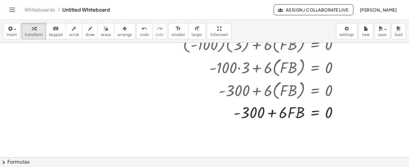
click at [364, 104] on div at bounding box center [204, 73] width 409 height 229
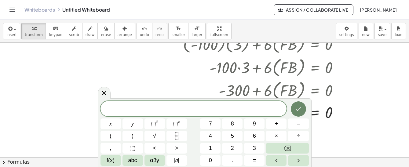
click at [296, 110] on icon "Done" at bounding box center [298, 109] width 5 height 4
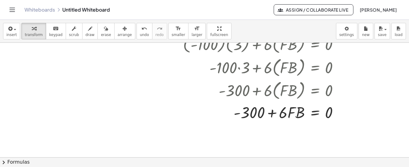
scroll to position [145, 0]
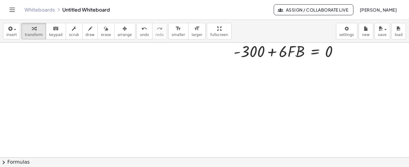
click at [14, 12] on icon "Toggle navigation" at bounding box center [12, 9] width 7 height 7
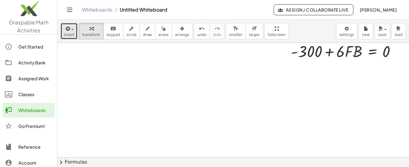
click at [70, 29] on div "button" at bounding box center [69, 28] width 10 height 7
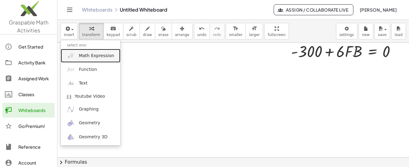
click at [85, 56] on span "Math Expression" at bounding box center [96, 56] width 35 height 6
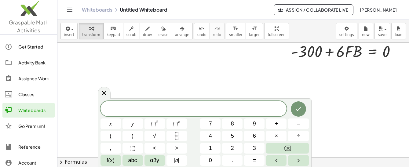
click at [66, 8] on button "Toggle navigation" at bounding box center [70, 10] width 10 height 10
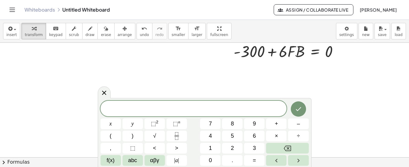
click at [154, 108] on span at bounding box center [193, 108] width 186 height 9
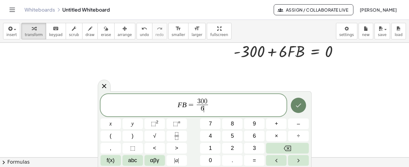
click at [297, 108] on icon "Done" at bounding box center [298, 105] width 7 height 7
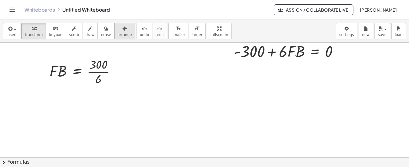
click at [122, 29] on icon "button" at bounding box center [124, 28] width 4 height 7
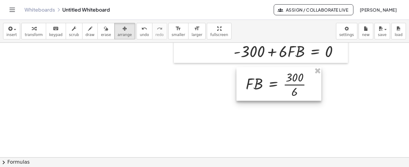
drag, startPoint x: 93, startPoint y: 72, endPoint x: 289, endPoint y: 85, distance: 196.2
click at [289, 85] on div at bounding box center [278, 84] width 85 height 34
click at [292, 85] on div at bounding box center [278, 84] width 85 height 34
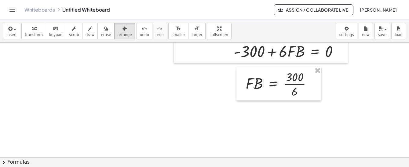
click at [344, 89] on div at bounding box center [204, 70] width 409 height 344
click at [163, 87] on div at bounding box center [204, 70] width 409 height 344
click at [36, 31] on div "button" at bounding box center [34, 28] width 18 height 7
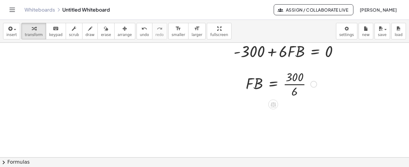
click at [288, 86] on div at bounding box center [280, 83] width 77 height 31
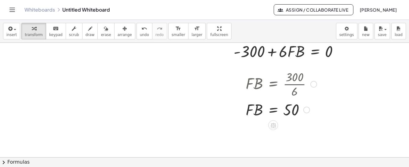
click at [299, 111] on div at bounding box center [280, 109] width 77 height 21
click at [72, 32] on icon "button" at bounding box center [74, 28] width 4 height 7
click at [294, 110] on div at bounding box center [280, 109] width 77 height 21
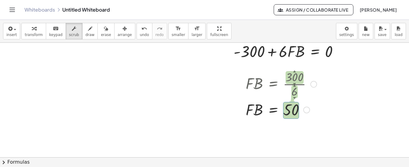
click at [271, 116] on div at bounding box center [280, 109] width 77 height 21
click at [347, 112] on div at bounding box center [204, 70] width 409 height 344
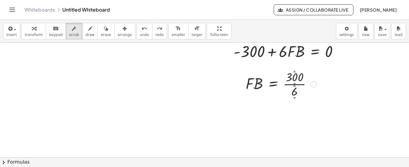
click at [281, 79] on div at bounding box center [280, 83] width 77 height 31
click at [316, 83] on div at bounding box center [313, 84] width 7 height 7
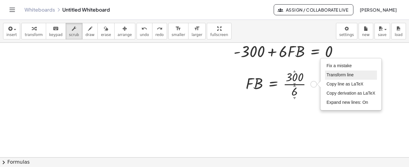
click at [333, 73] on span "Transform line" at bounding box center [339, 74] width 27 height 5
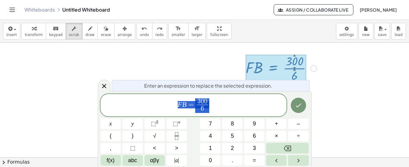
scroll to position [162, 0]
click at [300, 105] on icon "Done" at bounding box center [298, 106] width 5 height 4
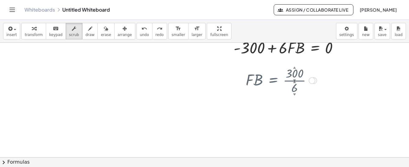
scroll to position [145, 0]
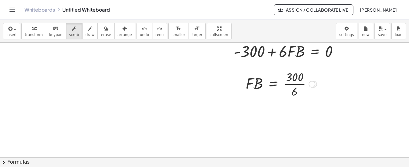
click at [281, 77] on div at bounding box center [280, 83] width 77 height 31
click at [32, 35] on span "transform" at bounding box center [34, 35] width 18 height 4
click at [295, 84] on div at bounding box center [280, 83] width 77 height 31
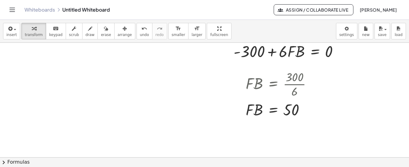
click at [56, 33] on span "keypad" at bounding box center [55, 35] width 13 height 4
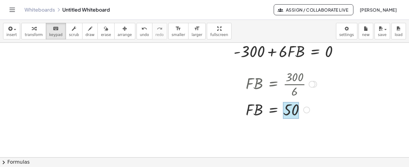
click at [296, 113] on div at bounding box center [291, 110] width 16 height 17
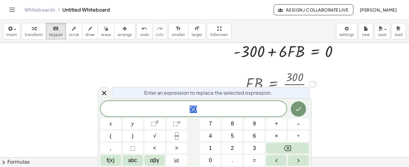
click at [215, 116] on div "5 0 x y ⬚ 2 ⬚ n 7 8 9 + – ( ) √ 4 5 6 × ÷ , ⬚ < > 1 2 3 f(x) abc αβγ | a | 0 . =" at bounding box center [204, 133] width 208 height 65
drag, startPoint x: 212, startPoint y: 112, endPoint x: 209, endPoint y: 111, distance: 3.4
click at [212, 112] on span "5 0 ​" at bounding box center [193, 109] width 186 height 9
click at [298, 109] on icon "Done" at bounding box center [298, 108] width 7 height 7
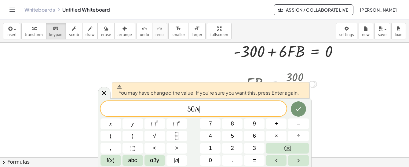
click at [236, 110] on span "5 0 N ​" at bounding box center [193, 109] width 186 height 9
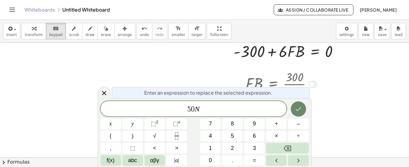
click at [293, 106] on button "Done" at bounding box center [298, 108] width 15 height 15
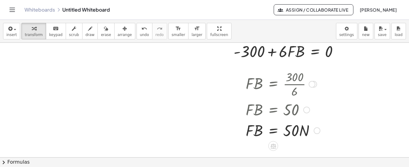
click at [308, 110] on div at bounding box center [306, 110] width 7 height 7
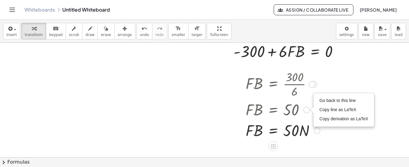
click at [278, 114] on div at bounding box center [282, 109] width 81 height 21
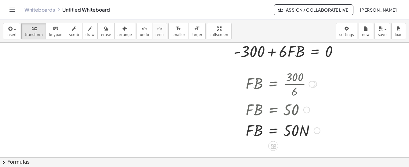
click at [304, 110] on div "Go back to this line Copy line as LaTeX Copy derivation as LaTeX" at bounding box center [306, 110] width 7 height 7
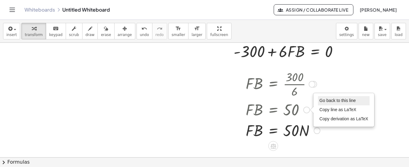
click at [331, 102] on span "Go back to this line" at bounding box center [337, 100] width 36 height 5
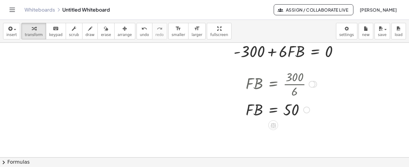
click at [306, 111] on div "Go back to this line Copy line as LaTeX Copy derivation as LaTeX" at bounding box center [306, 110] width 7 height 7
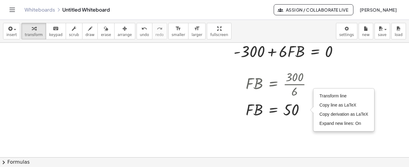
click at [314, 132] on div at bounding box center [204, 70] width 409 height 344
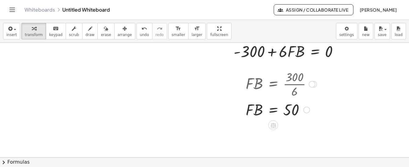
click at [296, 111] on div at bounding box center [280, 109] width 77 height 21
click at [308, 111] on div "Transform line Copy line as LaTeX Copy derivation as LaTeX Expand new lines: On" at bounding box center [306, 110] width 7 height 7
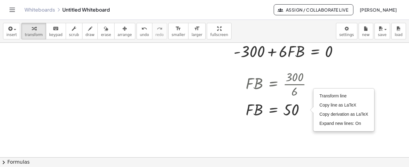
click at [298, 125] on div at bounding box center [204, 70] width 409 height 344
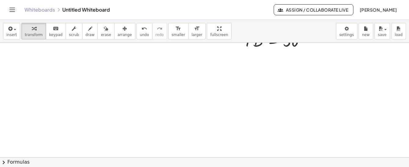
scroll to position [122, 0]
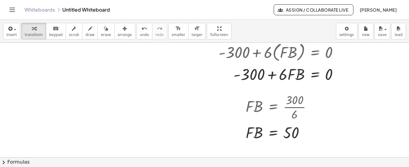
click at [46, 26] on button "keyboard keypad" at bounding box center [56, 31] width 20 height 16
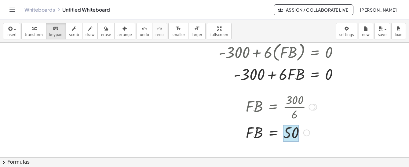
click at [298, 130] on div at bounding box center [291, 133] width 16 height 17
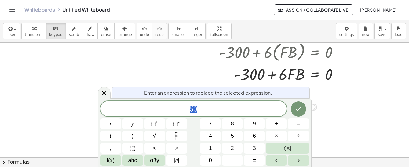
click at [228, 107] on span "5 0" at bounding box center [193, 109] width 186 height 9
click at [296, 108] on icon "Done" at bounding box center [298, 108] width 7 height 7
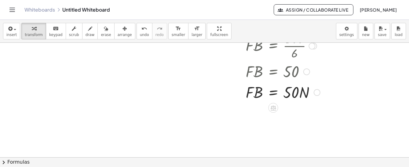
scroll to position [153, 0]
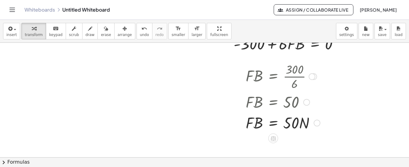
click at [306, 102] on div at bounding box center [306, 102] width 7 height 7
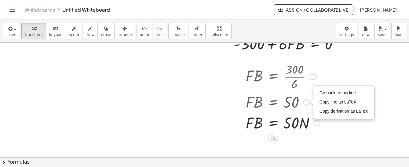
drag, startPoint x: 257, startPoint y: 104, endPoint x: 221, endPoint y: 103, distance: 36.7
click at [221, 103] on div at bounding box center [204, 62] width 409 height 344
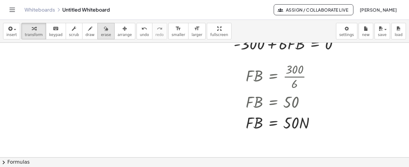
drag, startPoint x: 100, startPoint y: 29, endPoint x: 102, endPoint y: 34, distance: 5.2
click at [101, 29] on div "button" at bounding box center [106, 28] width 10 height 7
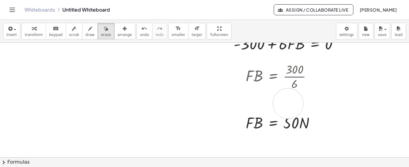
drag, startPoint x: 252, startPoint y: 98, endPoint x: 298, endPoint y: 104, distance: 46.5
click at [296, 104] on div at bounding box center [204, 62] width 409 height 344
drag, startPoint x: 314, startPoint y: 99, endPoint x: 241, endPoint y: 105, distance: 73.5
click at [241, 105] on div at bounding box center [204, 62] width 409 height 344
drag, startPoint x: 242, startPoint y: 100, endPoint x: 344, endPoint y: 100, distance: 102.6
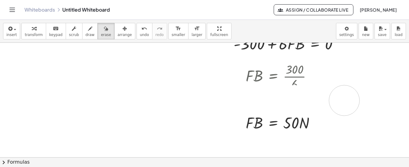
click at [344, 100] on div at bounding box center [204, 62] width 409 height 344
click at [350, 106] on div at bounding box center [204, 62] width 409 height 344
click at [168, 94] on div at bounding box center [204, 62] width 409 height 344
click at [317, 119] on div at bounding box center [204, 62] width 409 height 344
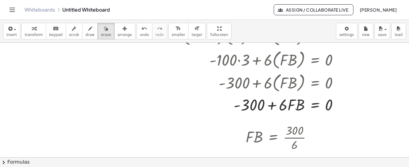
scroll to position [0, 0]
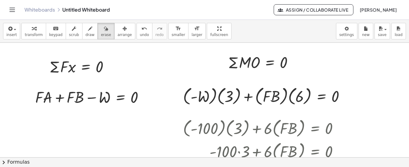
click at [9, 35] on span "insert" at bounding box center [11, 35] width 10 height 4
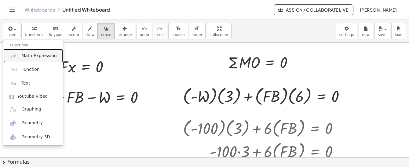
click at [25, 55] on span "Math Expression" at bounding box center [38, 56] width 35 height 6
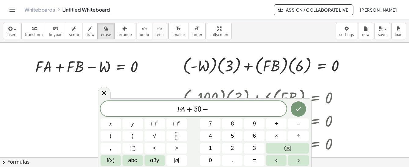
scroll to position [61, 0]
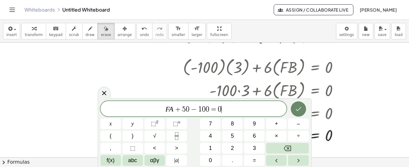
click at [301, 105] on button "Done" at bounding box center [298, 108] width 15 height 15
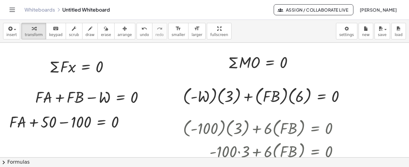
scroll to position [31, 0]
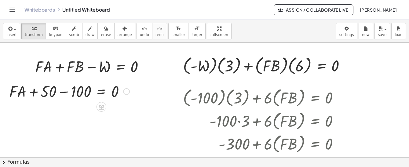
click at [86, 92] on div at bounding box center [69, 91] width 126 height 21
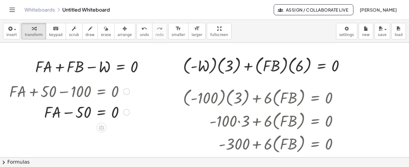
click at [124, 113] on div at bounding box center [126, 112] width 7 height 7
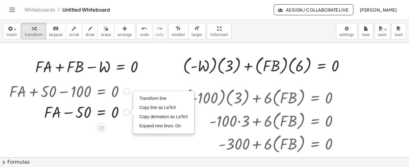
click at [124, 113] on div "Transform line Copy line as LaTeX Copy derivation as LaTeX Expand new lines: On" at bounding box center [126, 112] width 7 height 7
click at [144, 100] on span "Transform line" at bounding box center [152, 98] width 27 height 5
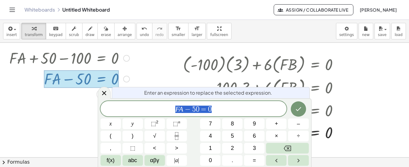
scroll to position [64, 0]
click at [301, 109] on icon "Done" at bounding box center [298, 108] width 7 height 7
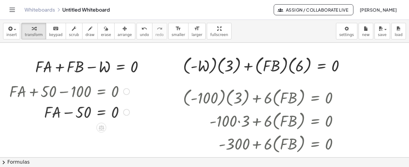
scroll to position [31, 0]
click at [17, 26] on button "insert" at bounding box center [11, 31] width 17 height 16
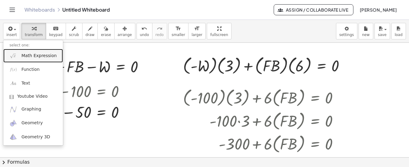
drag, startPoint x: 24, startPoint y: 58, endPoint x: 57, endPoint y: 75, distance: 36.9
click at [25, 58] on span "Math Expression" at bounding box center [38, 56] width 35 height 6
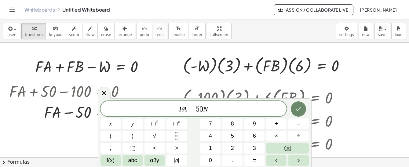
click at [298, 107] on icon "Done" at bounding box center [298, 108] width 7 height 7
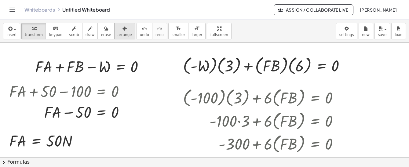
click at [117, 32] on button "arrange" at bounding box center [124, 31] width 21 height 16
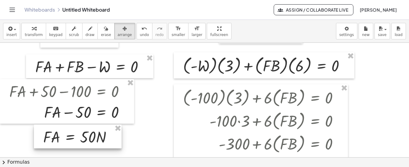
drag, startPoint x: 44, startPoint y: 138, endPoint x: 78, endPoint y: 134, distance: 34.1
click at [78, 134] on div at bounding box center [78, 137] width 88 height 24
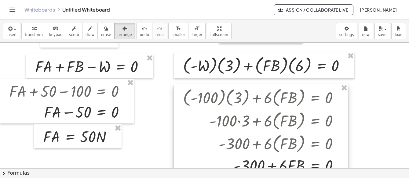
scroll to position [0, 0]
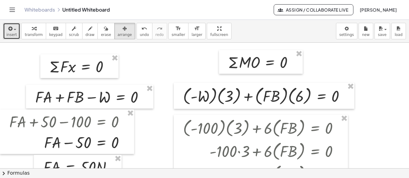
click at [16, 31] on button "insert" at bounding box center [11, 31] width 17 height 16
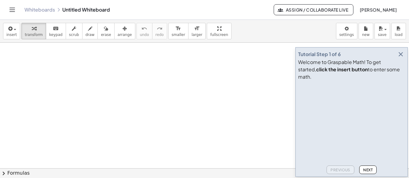
click at [402, 58] on icon "button" at bounding box center [400, 54] width 7 height 7
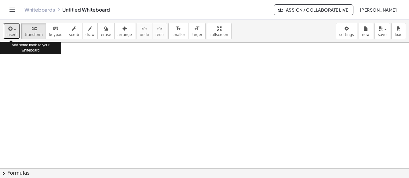
click at [15, 34] on span "insert" at bounding box center [11, 35] width 10 height 4
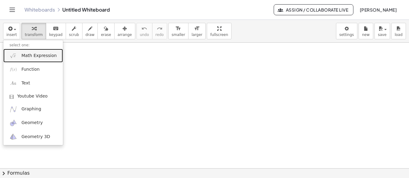
click at [45, 55] on span "Math Expression" at bounding box center [38, 56] width 35 height 6
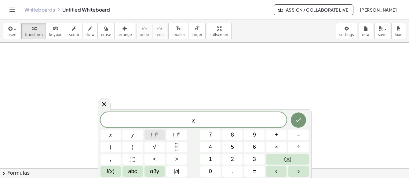
click at [163, 137] on button "⬚ 2" at bounding box center [154, 135] width 20 height 11
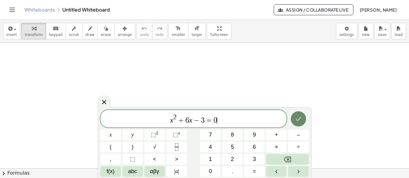
click at [298, 117] on icon "Done" at bounding box center [298, 118] width 7 height 7
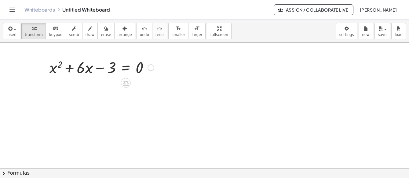
click at [125, 60] on div at bounding box center [101, 67] width 111 height 21
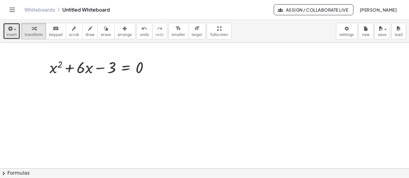
click at [8, 30] on icon "button" at bounding box center [9, 28] width 5 height 7
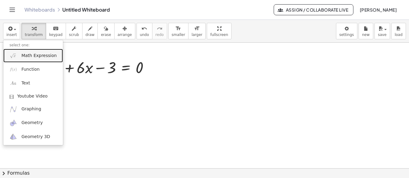
click at [22, 56] on span "Math Expression" at bounding box center [38, 56] width 35 height 6
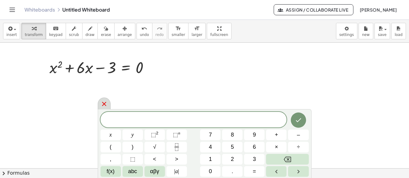
click at [106, 107] on icon at bounding box center [103, 103] width 7 height 7
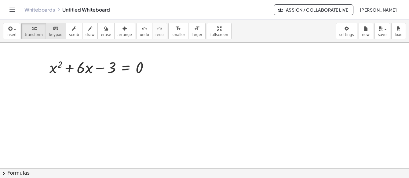
click at [53, 26] on icon "keyboard" at bounding box center [56, 28] width 6 height 7
click at [53, 33] on span "keypad" at bounding box center [55, 35] width 13 height 4
click at [9, 30] on icon "button" at bounding box center [9, 28] width 5 height 7
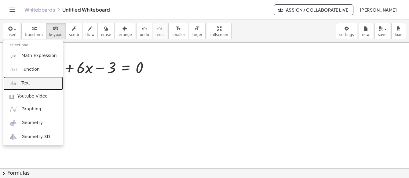
click at [27, 82] on span "Text" at bounding box center [25, 83] width 9 height 6
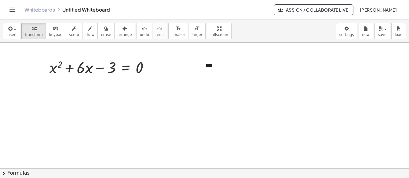
click at [221, 67] on div "***" at bounding box center [245, 70] width 92 height 30
click at [221, 84] on div "****" at bounding box center [245, 87] width 79 height 17
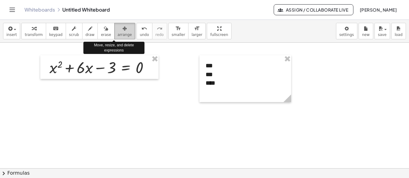
click at [122, 30] on icon "button" at bounding box center [124, 28] width 4 height 7
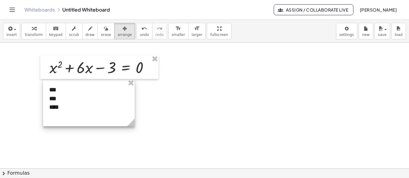
drag, startPoint x: 217, startPoint y: 77, endPoint x: 61, endPoint y: 101, distance: 158.2
click at [61, 101] on div at bounding box center [89, 102] width 92 height 47
drag, startPoint x: 146, startPoint y: 130, endPoint x: 108, endPoint y: 147, distance: 41.0
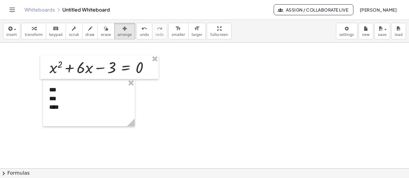
click at [14, 28] on div "button" at bounding box center [11, 28] width 10 height 7
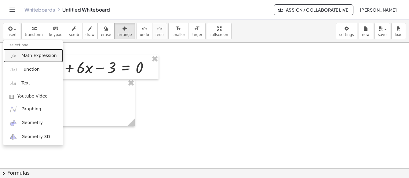
click at [25, 55] on span "Math Expression" at bounding box center [38, 56] width 35 height 6
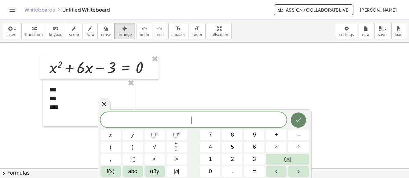
click at [301, 119] on icon "Done" at bounding box center [298, 120] width 7 height 7
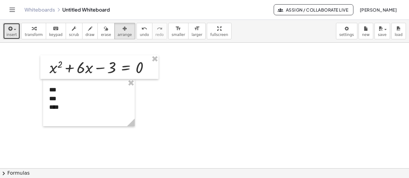
click at [15, 32] on button "insert" at bounding box center [11, 31] width 17 height 16
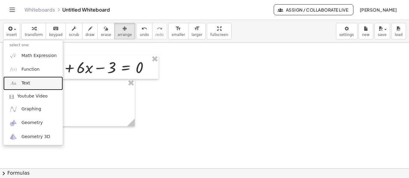
drag, startPoint x: 30, startPoint y: 85, endPoint x: 35, endPoint y: 87, distance: 5.3
click at [31, 84] on link "Text" at bounding box center [33, 84] width 60 height 14
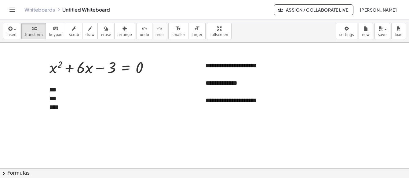
click at [236, 87] on div "**********" at bounding box center [245, 83] width 92 height 56
click at [118, 31] on div "button" at bounding box center [125, 28] width 14 height 7
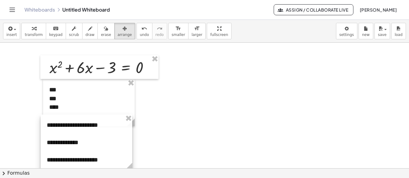
drag, startPoint x: 242, startPoint y: 71, endPoint x: 83, endPoint y: 131, distance: 169.6
click at [83, 131] on div at bounding box center [87, 143] width 92 height 56
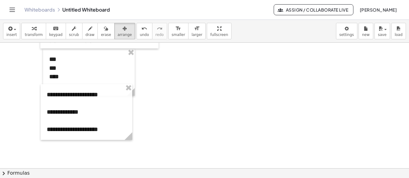
scroll to position [61, 0]
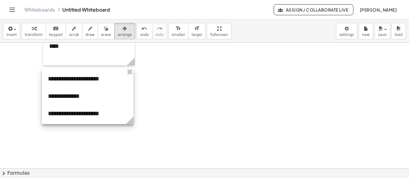
drag, startPoint x: 117, startPoint y: 87, endPoint x: 118, endPoint y: 101, distance: 14.7
click at [118, 101] on div at bounding box center [88, 96] width 92 height 56
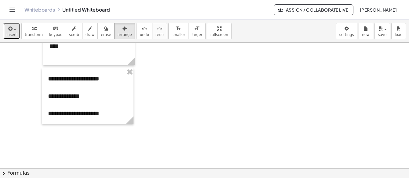
click at [12, 28] on icon "button" at bounding box center [9, 28] width 5 height 7
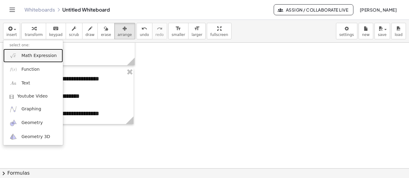
click at [33, 55] on span "Math Expression" at bounding box center [38, 56] width 35 height 6
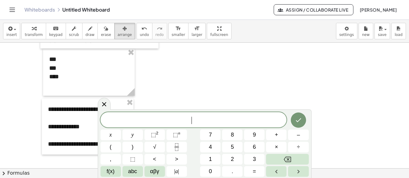
scroll to position [92, 0]
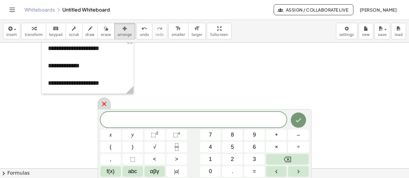
click at [104, 103] on icon at bounding box center [103, 103] width 7 height 7
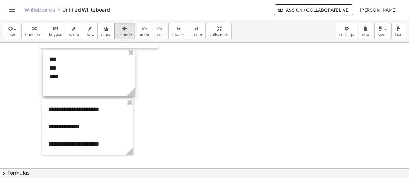
scroll to position [0, 0]
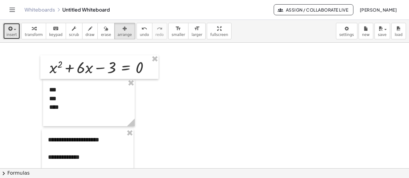
click at [17, 31] on button "insert" at bounding box center [11, 31] width 17 height 16
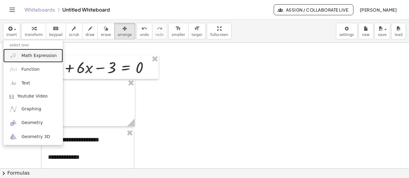
click at [31, 56] on span "Math Expression" at bounding box center [38, 56] width 35 height 6
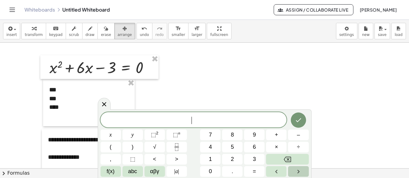
click at [300, 169] on icon "Right arrow" at bounding box center [298, 171] width 7 height 7
click at [298, 171] on icon "Right arrow" at bounding box center [298, 172] width 2 height 4
click at [275, 171] on icon "Left arrow" at bounding box center [276, 171] width 7 height 7
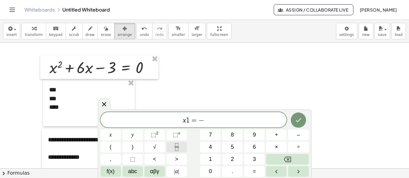
click at [183, 149] on button "Fraction" at bounding box center [176, 147] width 20 height 11
click at [181, 146] on button "Fraction" at bounding box center [176, 147] width 20 height 11
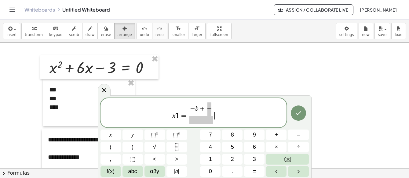
click at [218, 113] on span "x 1 = − b + ​ ​ ​" at bounding box center [193, 113] width 186 height 23
click at [215, 108] on span "x 1 = − b + ​ ​ ​" at bounding box center [193, 113] width 186 height 23
click at [212, 107] on span "− b + ​ ​" at bounding box center [201, 109] width 24 height 13
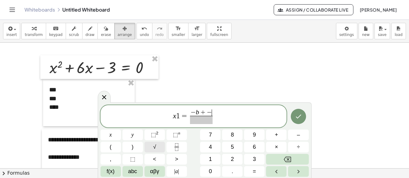
click at [157, 144] on button "√" at bounding box center [154, 147] width 20 height 11
click at [154, 130] on button "⬚ 2" at bounding box center [154, 135] width 20 height 11
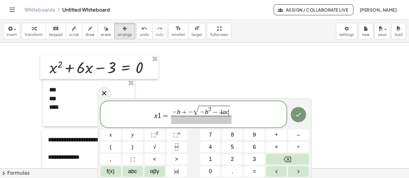
click at [221, 116] on span "− b 2 − 4 a c ​" at bounding box center [214, 111] width 31 height 10
click at [211, 121] on span at bounding box center [201, 120] width 60 height 8
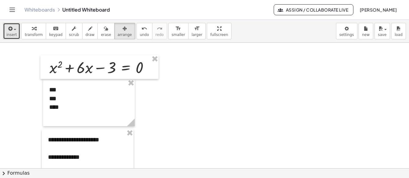
click at [15, 27] on button "insert" at bounding box center [11, 31] width 17 height 16
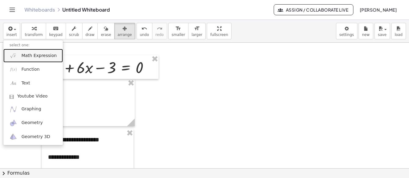
click at [29, 56] on span "Math Expression" at bounding box center [38, 56] width 35 height 6
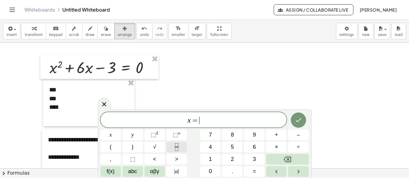
click at [170, 148] on button "Fraction" at bounding box center [176, 147] width 20 height 11
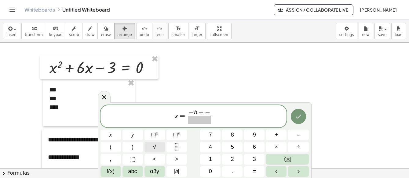
click at [162, 143] on button "√" at bounding box center [154, 147] width 20 height 11
click at [157, 133] on sup "2" at bounding box center [157, 133] width 2 height 5
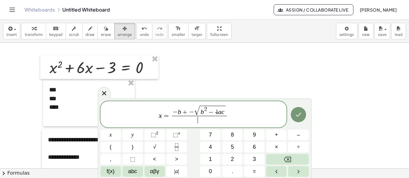
click at [217, 121] on span "​" at bounding box center [199, 120] width 55 height 8
click at [301, 118] on icon "Done" at bounding box center [298, 114] width 7 height 7
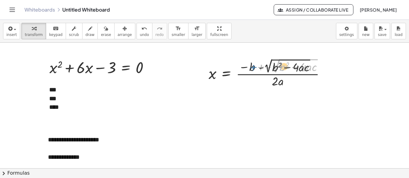
click at [249, 74] on div at bounding box center [270, 73] width 128 height 32
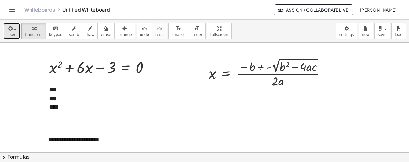
click at [15, 34] on span "insert" at bounding box center [11, 35] width 10 height 4
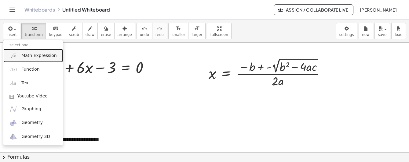
drag, startPoint x: 23, startPoint y: 57, endPoint x: 27, endPoint y: 59, distance: 4.7
click at [23, 57] on span "Math Expression" at bounding box center [38, 56] width 35 height 6
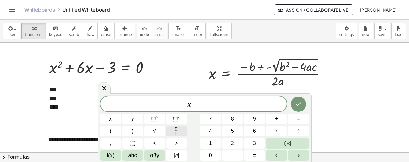
click at [180, 130] on icon "Fraction" at bounding box center [177, 132] width 8 height 8
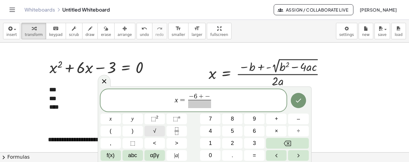
click at [158, 134] on button "√" at bounding box center [154, 131] width 20 height 11
click at [252, 129] on button "6" at bounding box center [254, 131] width 20 height 11
click at [153, 118] on span "⬚" at bounding box center [153, 119] width 5 height 6
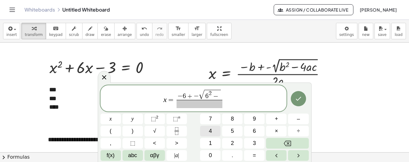
click at [212, 133] on button "4" at bounding box center [210, 131] width 20 height 11
click at [279, 130] on button "×" at bounding box center [276, 131] width 20 height 11
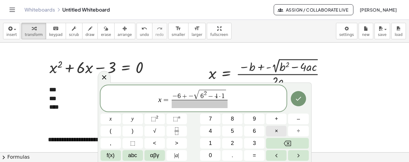
click at [279, 130] on button "×" at bounding box center [276, 131] width 20 height 11
click at [113, 131] on button "(" at bounding box center [110, 131] width 20 height 11
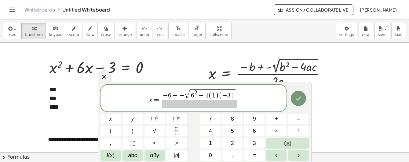
click at [202, 106] on span at bounding box center [199, 104] width 75 height 8
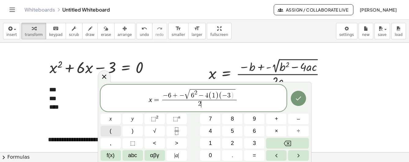
click at [116, 131] on button "(" at bounding box center [110, 131] width 20 height 11
click at [302, 95] on button "Done" at bounding box center [298, 97] width 15 height 15
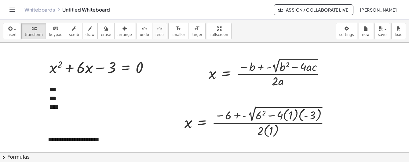
scroll to position [31, 0]
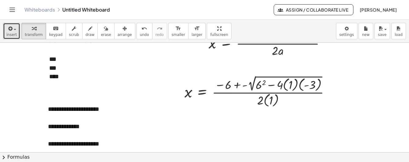
click at [15, 31] on div "button" at bounding box center [11, 28] width 10 height 7
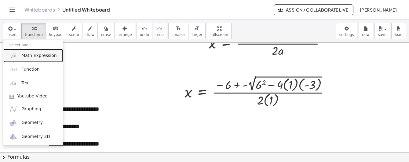
click at [25, 54] on span "Math Expression" at bounding box center [38, 56] width 35 height 6
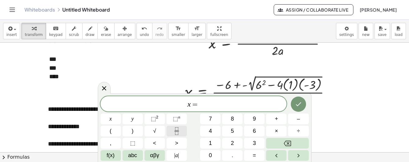
click at [179, 133] on icon "Fraction" at bounding box center [177, 132] width 8 height 8
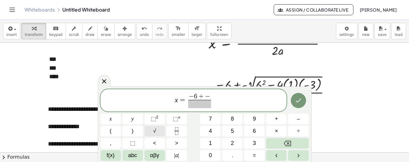
click at [159, 131] on button "√" at bounding box center [154, 131] width 20 height 11
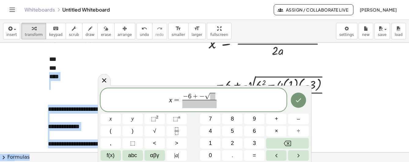
drag, startPoint x: 103, startPoint y: 88, endPoint x: 155, endPoint y: 93, distance: 53.2
click at [117, 86] on div "x = − 6 + − √ ​ x y ⬚ 2 ⬚ n 7 8 9 + – ( ) √ 4 5 6 × ÷ , ⬚ < > 1 2 3 f(x) abc αβ…" at bounding box center [205, 124] width 214 height 77
click at [392, 113] on div at bounding box center [204, 138] width 409 height 252
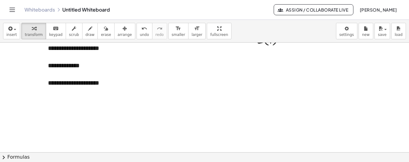
scroll to position [61, 0]
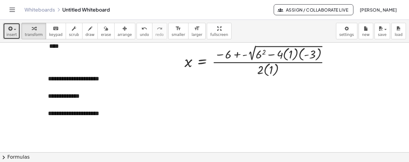
click at [15, 29] on span "button" at bounding box center [15, 29] width 2 height 1
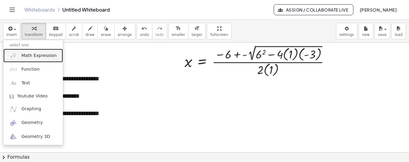
click at [28, 56] on span "Math Expression" at bounding box center [38, 56] width 35 height 6
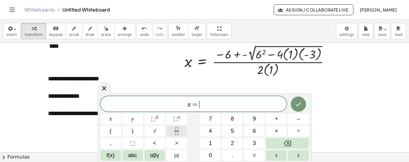
click at [179, 133] on icon "Fraction" at bounding box center [177, 132] width 8 height 8
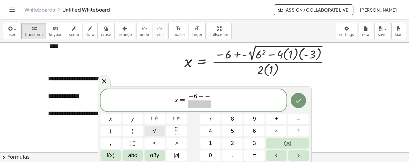
click at [152, 128] on button "√" at bounding box center [154, 131] width 20 height 11
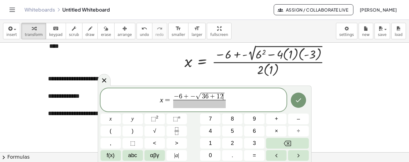
click at [220, 106] on span at bounding box center [199, 104] width 53 height 8
click at [302, 95] on button "Done" at bounding box center [298, 100] width 15 height 15
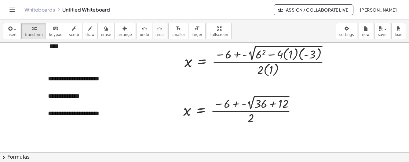
scroll to position [122, 0]
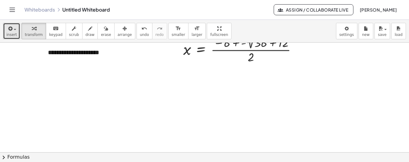
click at [13, 27] on span "button" at bounding box center [13, 29] width 1 height 4
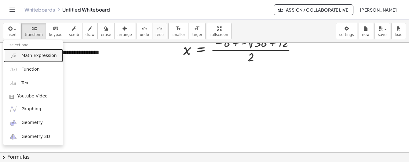
click at [27, 56] on span "Math Expression" at bounding box center [38, 56] width 35 height 6
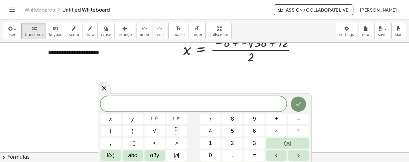
scroll to position [61, 0]
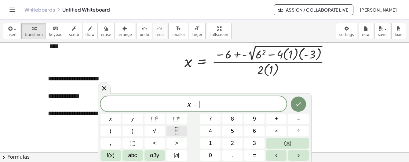
click at [177, 133] on icon "Fraction" at bounding box center [177, 132] width 8 height 8
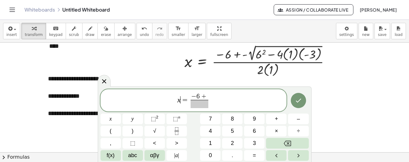
click at [181, 99] on span "=" at bounding box center [184, 100] width 9 height 7
click at [210, 96] on span "− 6 + ​" at bounding box center [201, 97] width 18 height 7
click at [152, 131] on button "√" at bounding box center [154, 131] width 20 height 11
click at [177, 101] on span "=" at bounding box center [181, 100] width 9 height 7
drag, startPoint x: 209, startPoint y: 101, endPoint x: 225, endPoint y: 101, distance: 15.9
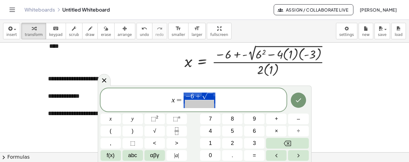
drag, startPoint x: 225, startPoint y: 101, endPoint x: 194, endPoint y: 98, distance: 31.0
click at [194, 98] on span "x = − 6 + √ ​" at bounding box center [193, 100] width 186 height 17
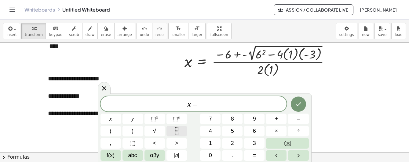
click at [173, 131] on icon "Fraction" at bounding box center [177, 132] width 8 height 8
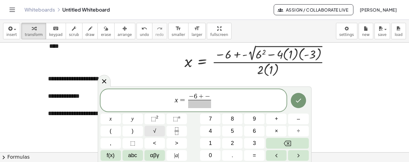
click at [153, 131] on button "√" at bounding box center [154, 131] width 20 height 11
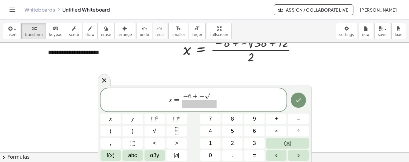
scroll to position [92, 0]
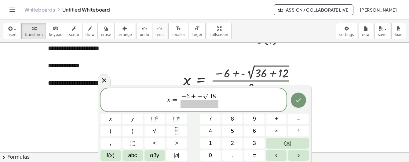
click at [210, 104] on span at bounding box center [199, 104] width 38 height 8
click at [305, 101] on button "Done" at bounding box center [298, 100] width 15 height 15
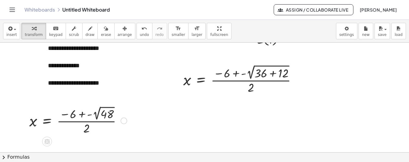
click at [97, 118] on div at bounding box center [78, 121] width 104 height 32
click at [122, 28] on icon "button" at bounding box center [124, 28] width 4 height 7
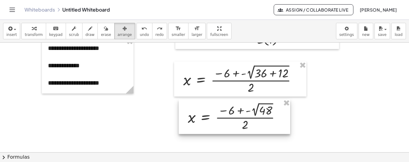
drag, startPoint x: 85, startPoint y: 120, endPoint x: 243, endPoint y: 117, distance: 158.2
click at [243, 117] on div at bounding box center [234, 117] width 111 height 35
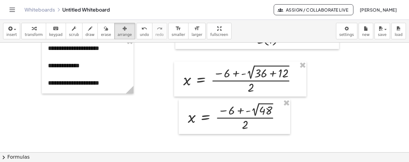
click at [328, 116] on div at bounding box center [204, 77] width 409 height 252
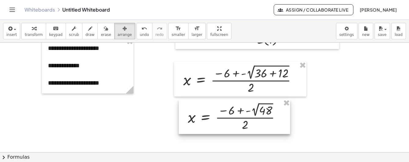
scroll to position [122, 0]
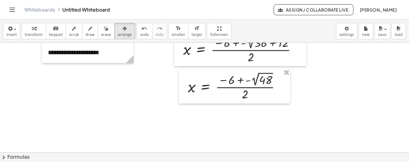
click at [245, 119] on div at bounding box center [204, 47] width 409 height 252
click at [4, 30] on button "insert" at bounding box center [11, 31] width 17 height 16
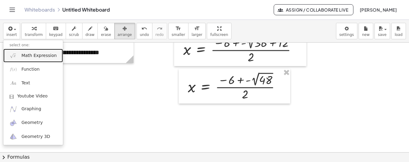
click at [36, 54] on span "Math Expression" at bounding box center [38, 56] width 35 height 6
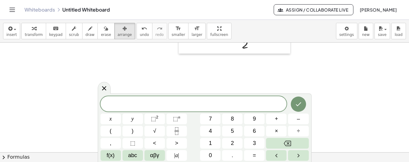
scroll to position [142, 0]
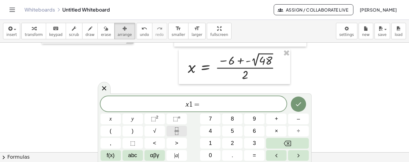
click at [179, 130] on icon "Fraction" at bounding box center [177, 132] width 8 height 8
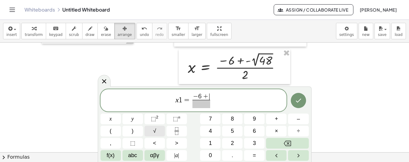
click at [160, 132] on button "√" at bounding box center [154, 131] width 20 height 11
click at [209, 105] on span at bounding box center [201, 104] width 33 height 8
click at [308, 101] on div at bounding box center [298, 101] width 20 height 24
click at [306, 101] on button "Done" at bounding box center [298, 100] width 15 height 15
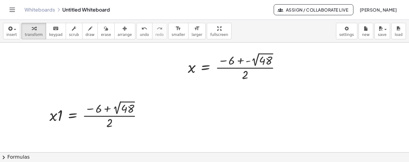
click at [118, 31] on div "button" at bounding box center [125, 28] width 14 height 7
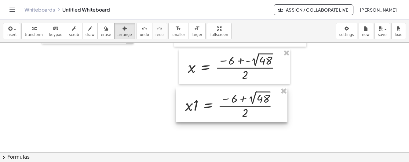
drag, startPoint x: 102, startPoint y: 109, endPoint x: 238, endPoint y: 99, distance: 135.7
click at [238, 99] on div at bounding box center [231, 105] width 111 height 35
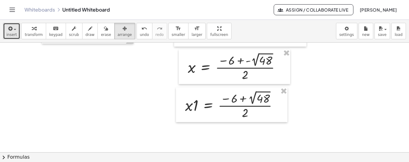
click at [4, 33] on button "insert" at bounding box center [11, 31] width 17 height 16
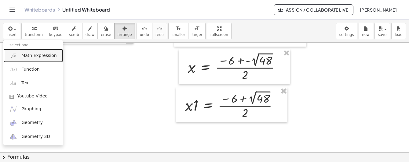
click at [43, 57] on span "Math Expression" at bounding box center [38, 56] width 35 height 6
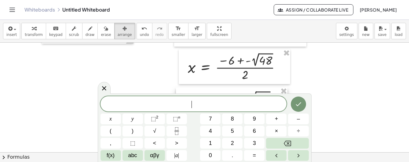
scroll to position [172, 0]
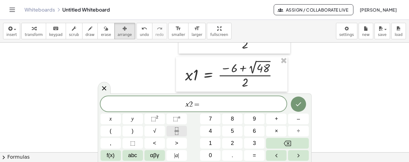
click at [177, 132] on icon "Fraction" at bounding box center [177, 132] width 8 height 8
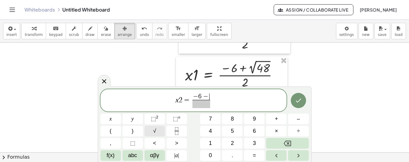
click at [151, 134] on button "√" at bounding box center [154, 131] width 20 height 11
click at [198, 105] on span "​" at bounding box center [201, 104] width 33 height 8
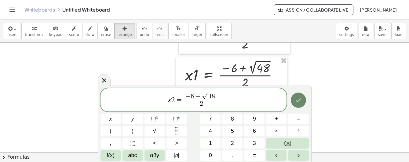
click at [303, 101] on button "Done" at bounding box center [298, 100] width 15 height 15
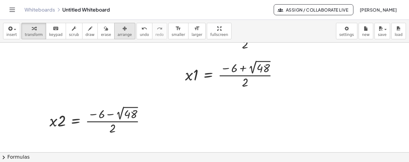
click at [122, 26] on icon "button" at bounding box center [124, 28] width 4 height 7
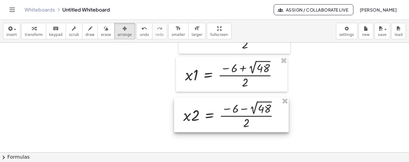
drag, startPoint x: 115, startPoint y: 26, endPoint x: 231, endPoint y: 117, distance: 148.1
click at [231, 117] on div at bounding box center [231, 115] width 115 height 35
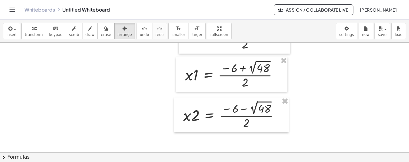
click at [343, 110] on div at bounding box center [204, 36] width 409 height 330
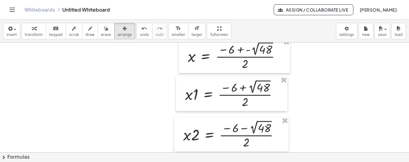
scroll to position [0, 0]
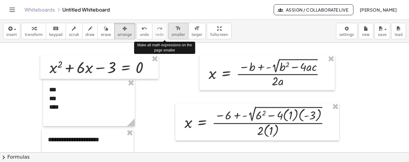
click at [172, 26] on div "format_size" at bounding box center [178, 28] width 13 height 7
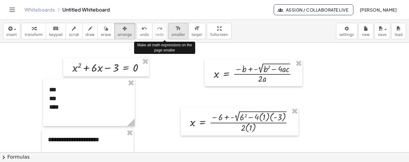
click at [172, 26] on div "format_size" at bounding box center [178, 28] width 13 height 7
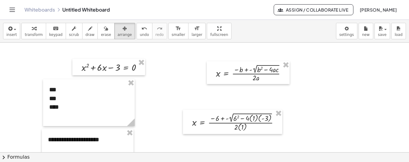
click at [114, 31] on button "arrange" at bounding box center [124, 31] width 21 height 16
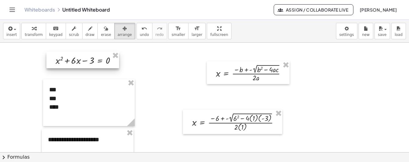
drag, startPoint x: 77, startPoint y: 66, endPoint x: 51, endPoint y: 59, distance: 26.9
click at [51, 59] on div at bounding box center [82, 60] width 73 height 16
